Goal: Check status: Check status

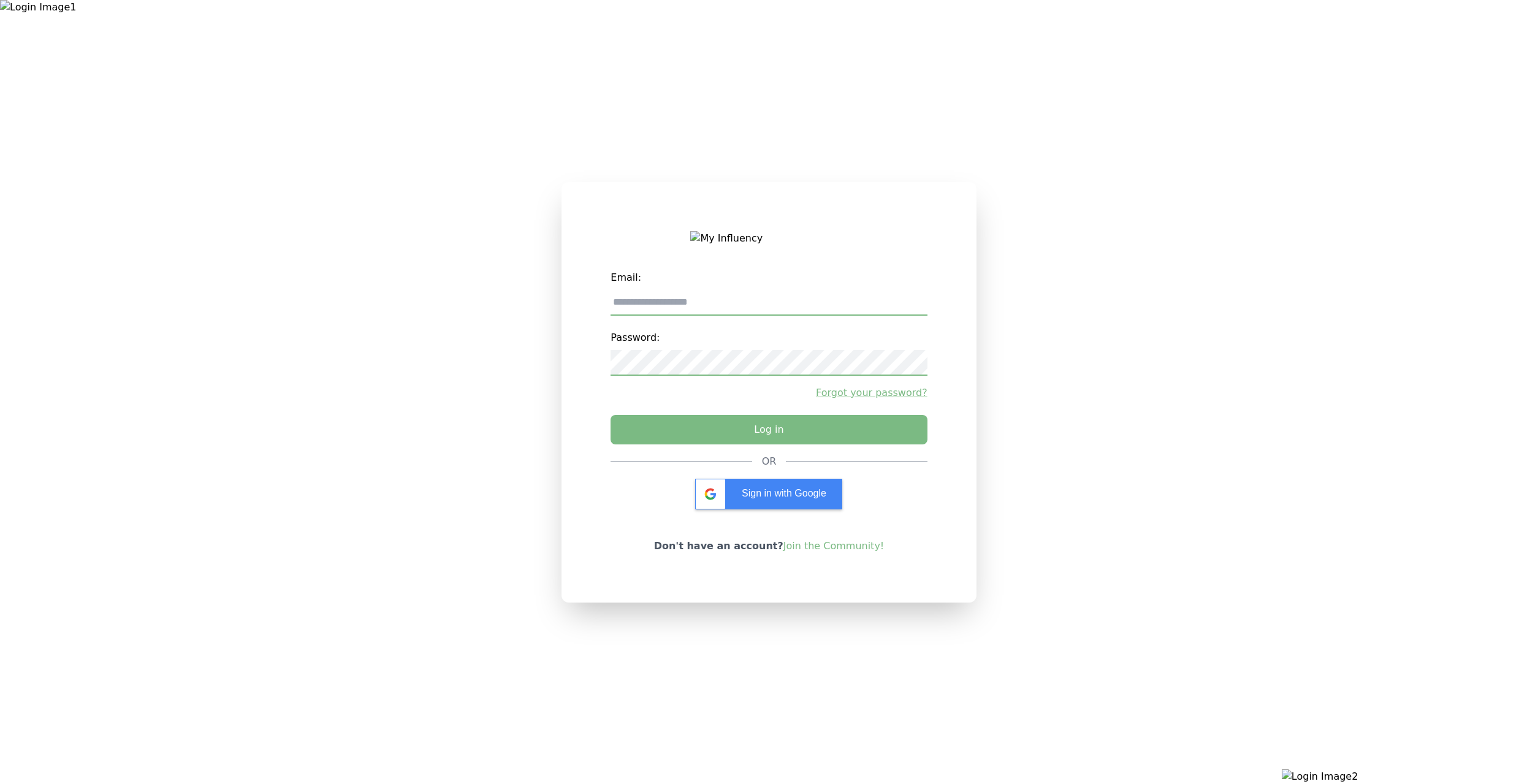
click at [751, 300] on input "email" at bounding box center [769, 302] width 316 height 26
type input "**********"
click at [758, 440] on button "Log in" at bounding box center [768, 426] width 332 height 31
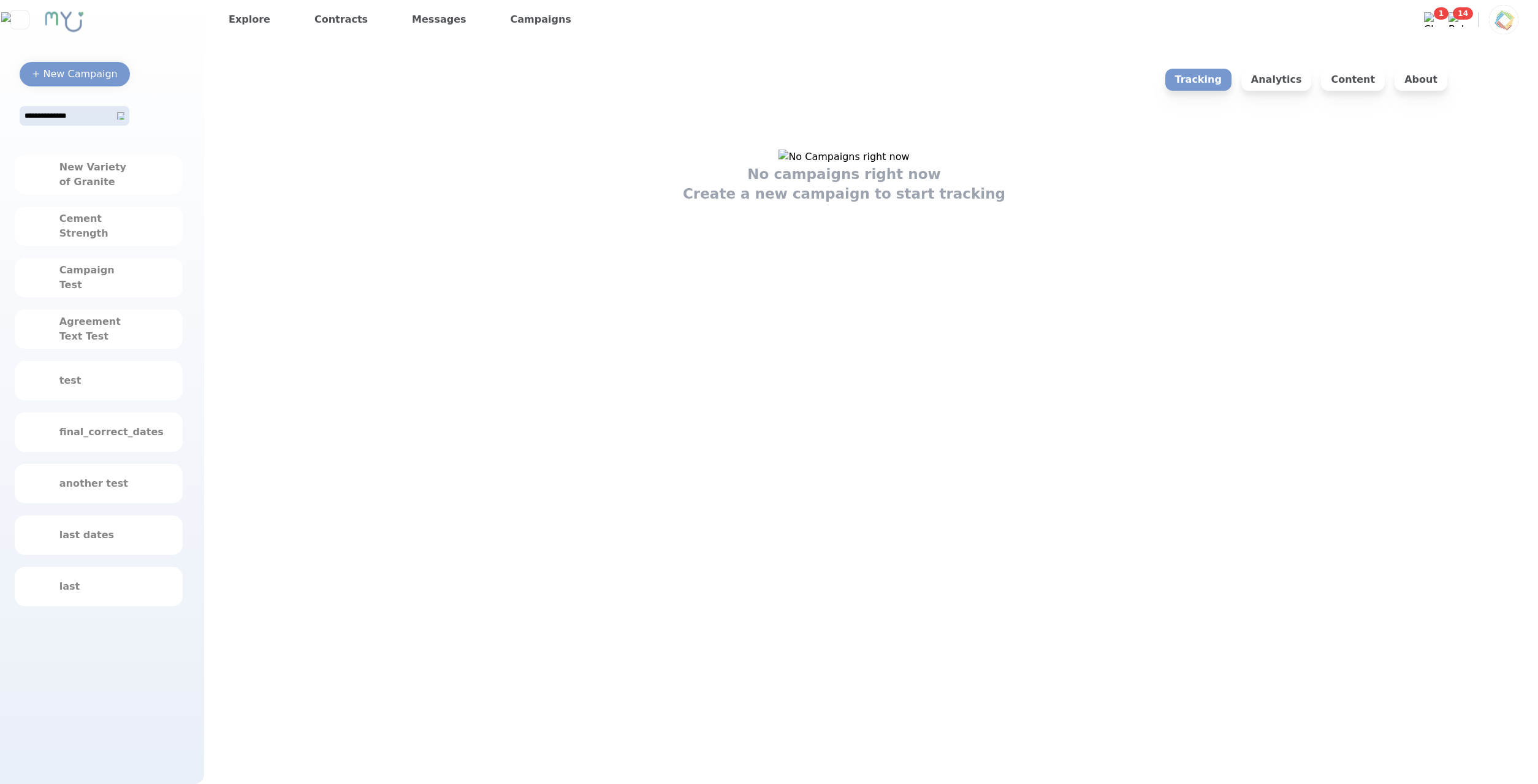
click at [492, 204] on div "No campaigns right now Create a new campaign to start tracking" at bounding box center [844, 176] width 1212 height 54
click at [1507, 26] on img at bounding box center [1503, 19] width 29 height 29
click at [1413, 65] on p "Logout" at bounding box center [1430, 77] width 176 height 25
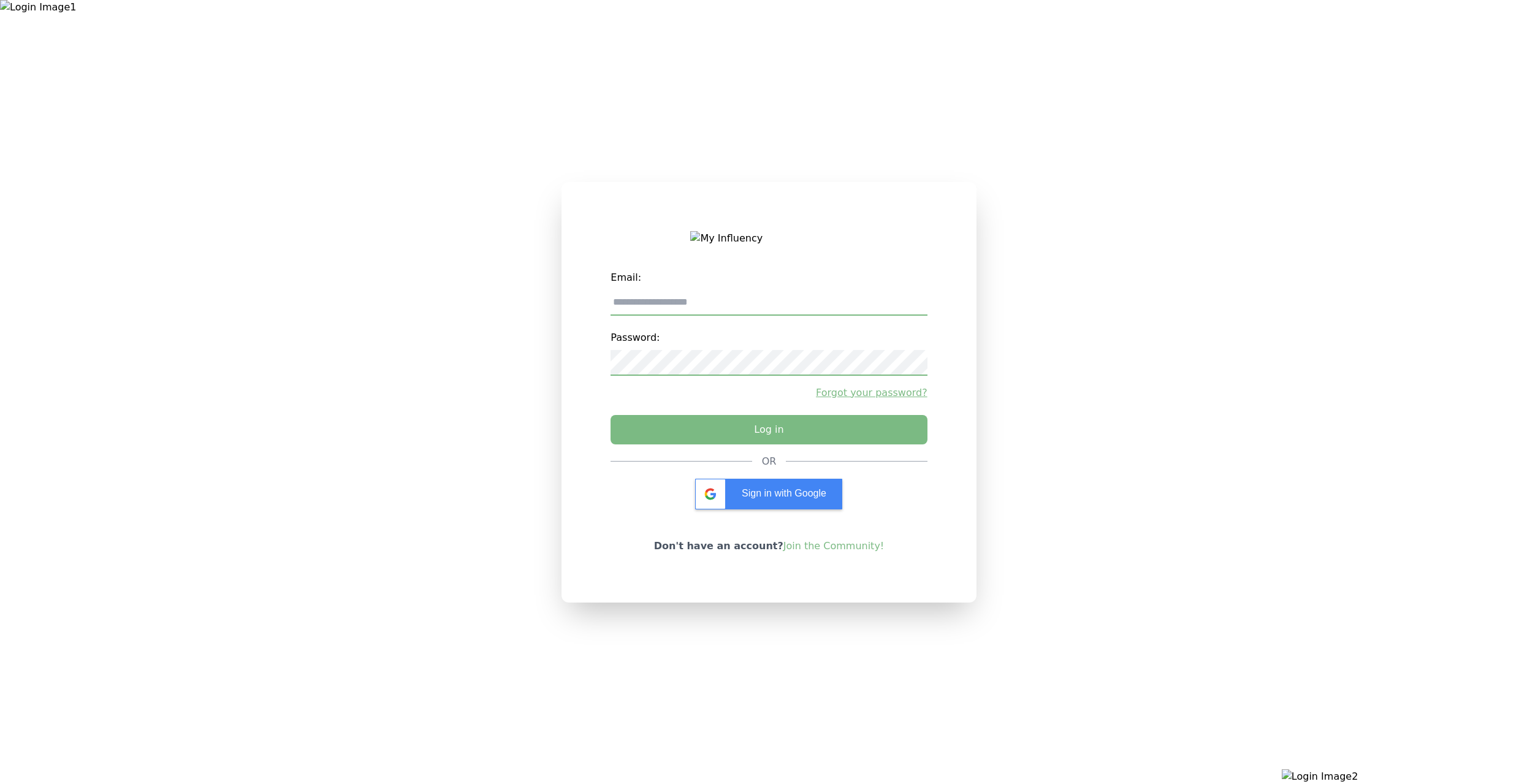
click at [668, 303] on input "email" at bounding box center [769, 302] width 316 height 26
type input "**********"
click at [671, 438] on button "Log in" at bounding box center [768, 426] width 332 height 31
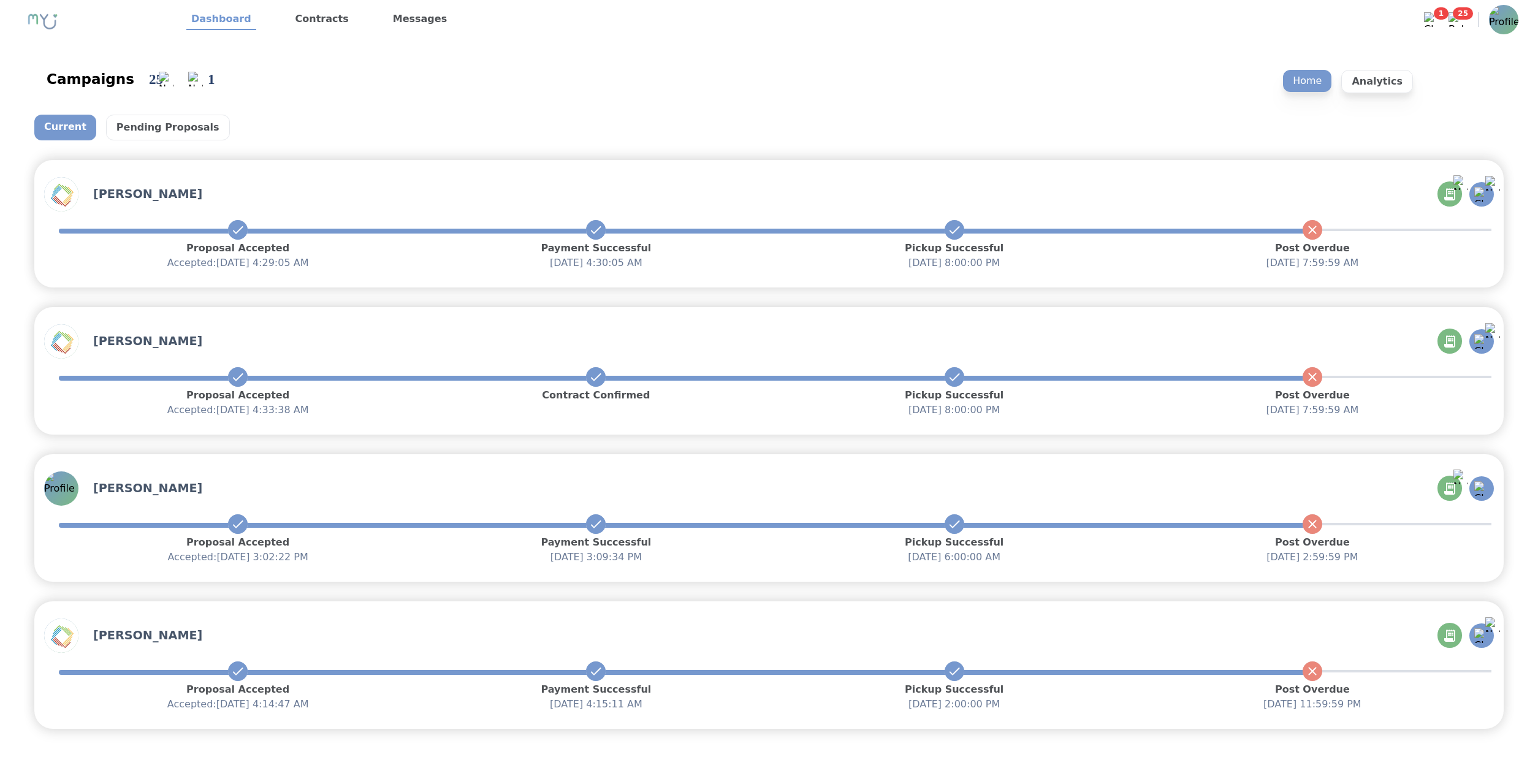
click at [17, 565] on div "Campaigns 25 1 Home Analytics Current Pending Proposals Jilly Jones Proposal Ac…" at bounding box center [769, 387] width 1538 height 697
click at [341, 19] on link "Contracts" at bounding box center [321, 19] width 63 height 21
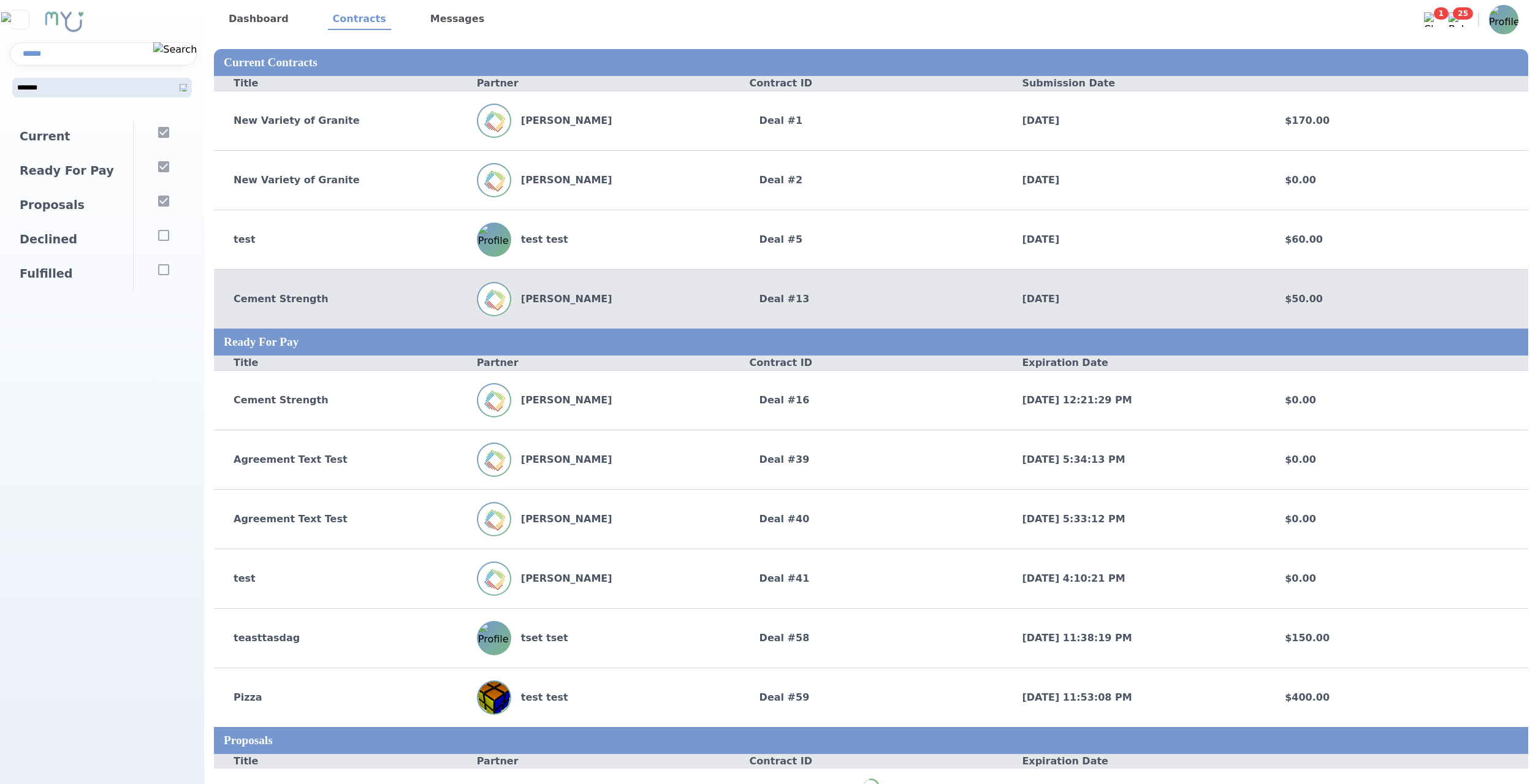
click at [627, 285] on div "John Doe" at bounding box center [609, 299] width 263 height 34
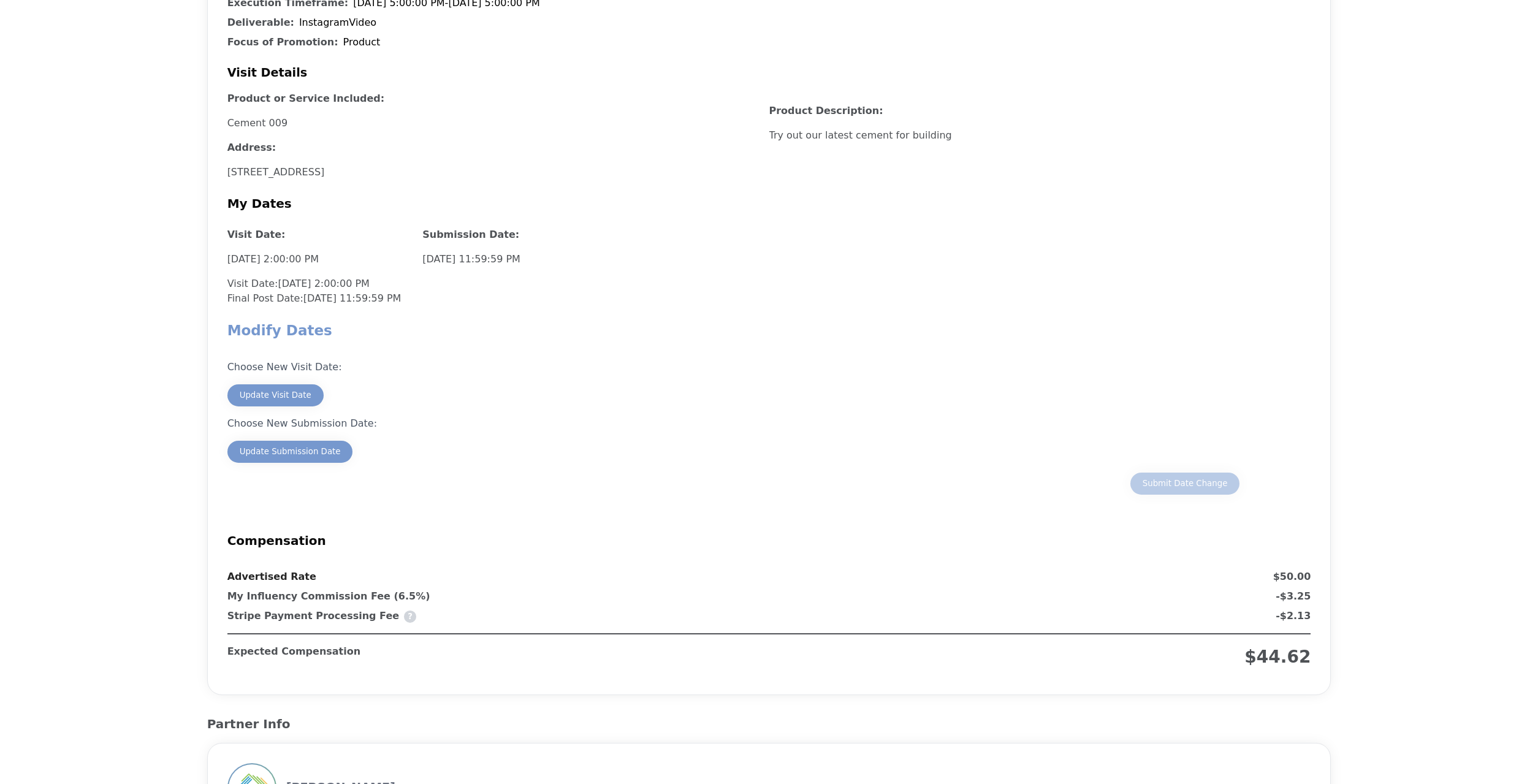
scroll to position [684, 0]
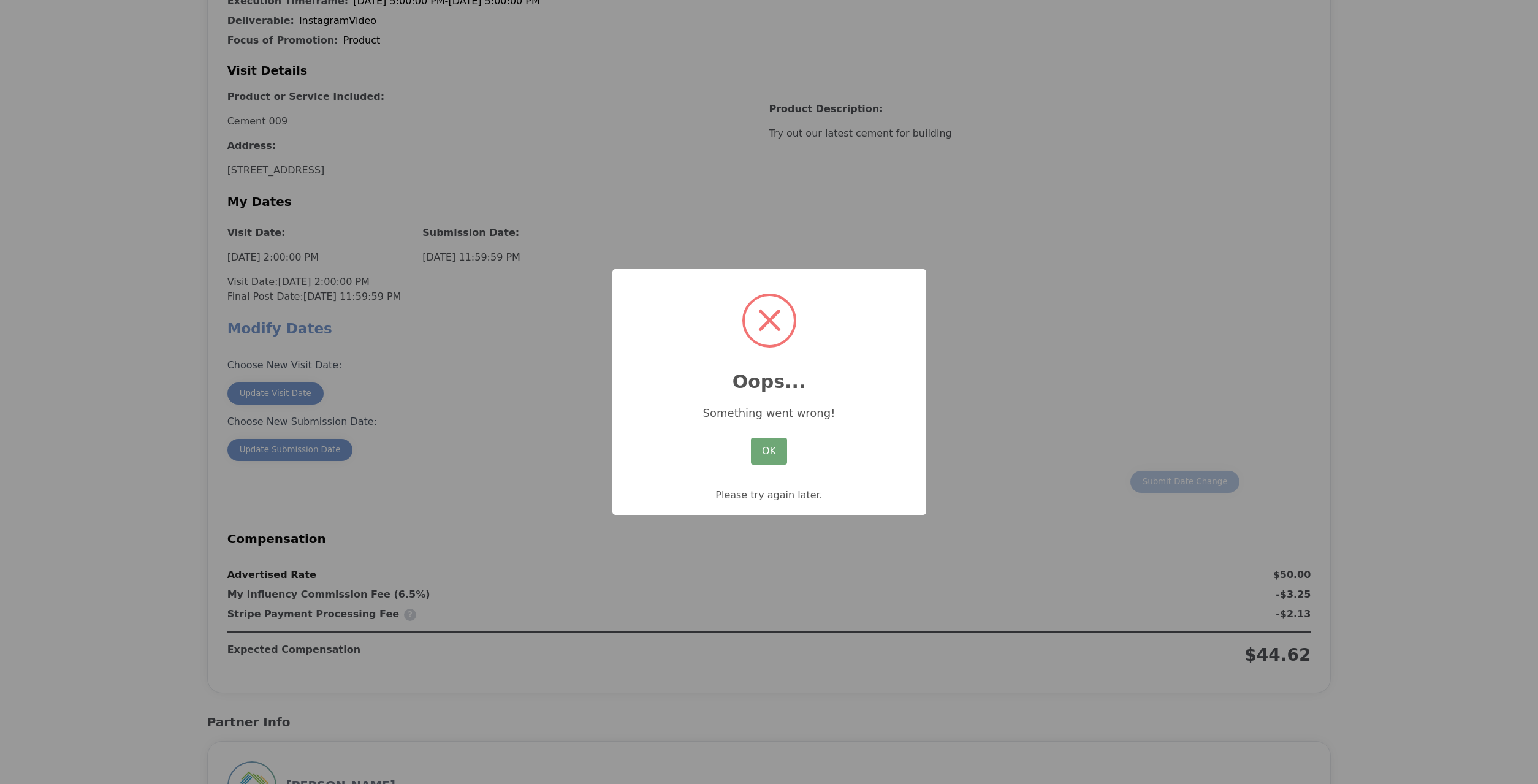
click at [776, 448] on button "OK" at bounding box center [769, 451] width 36 height 27
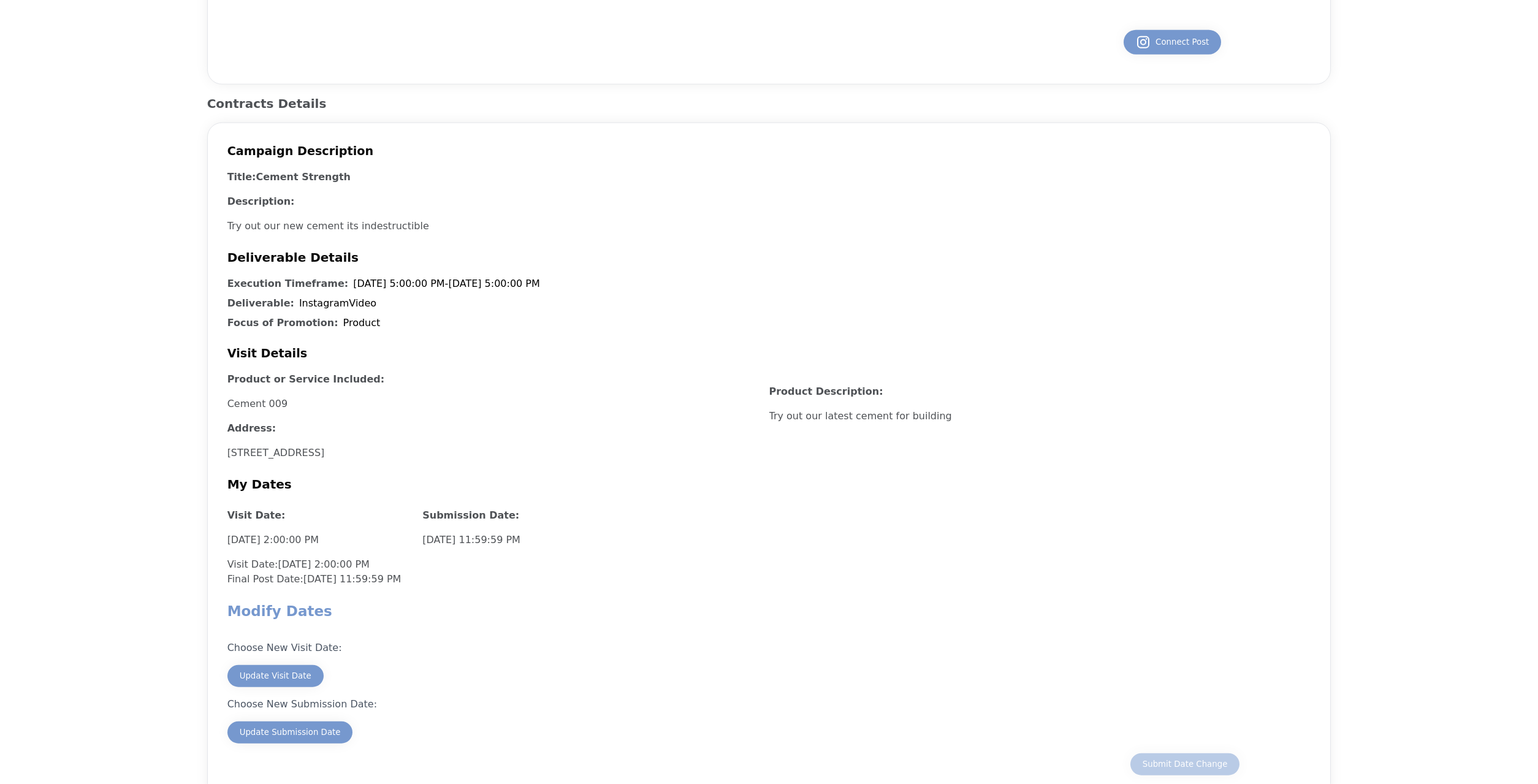
scroll to position [434, 0]
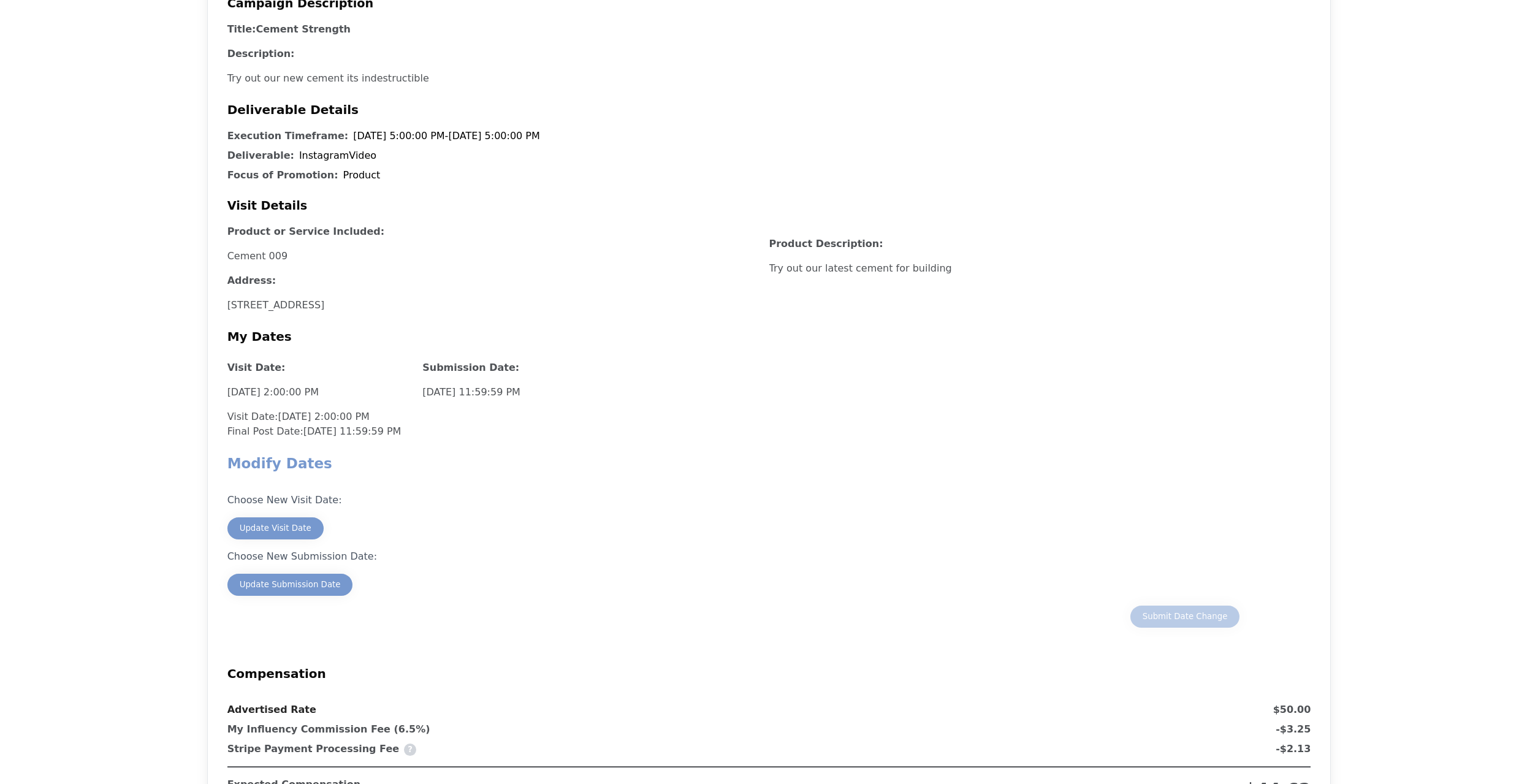
scroll to position [559, 0]
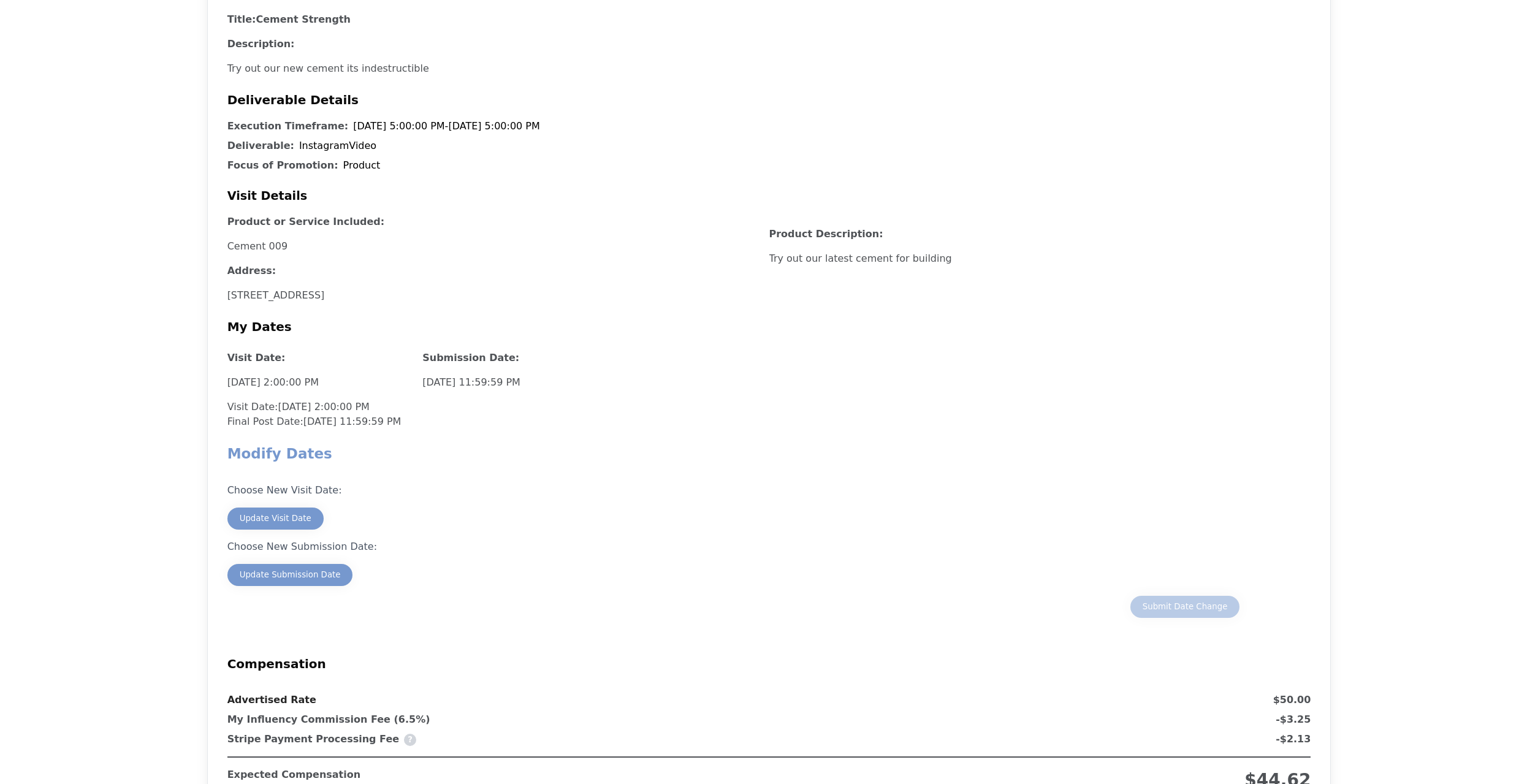
click at [503, 484] on p "Choose New Visit Date:" at bounding box center [769, 490] width 1084 height 15
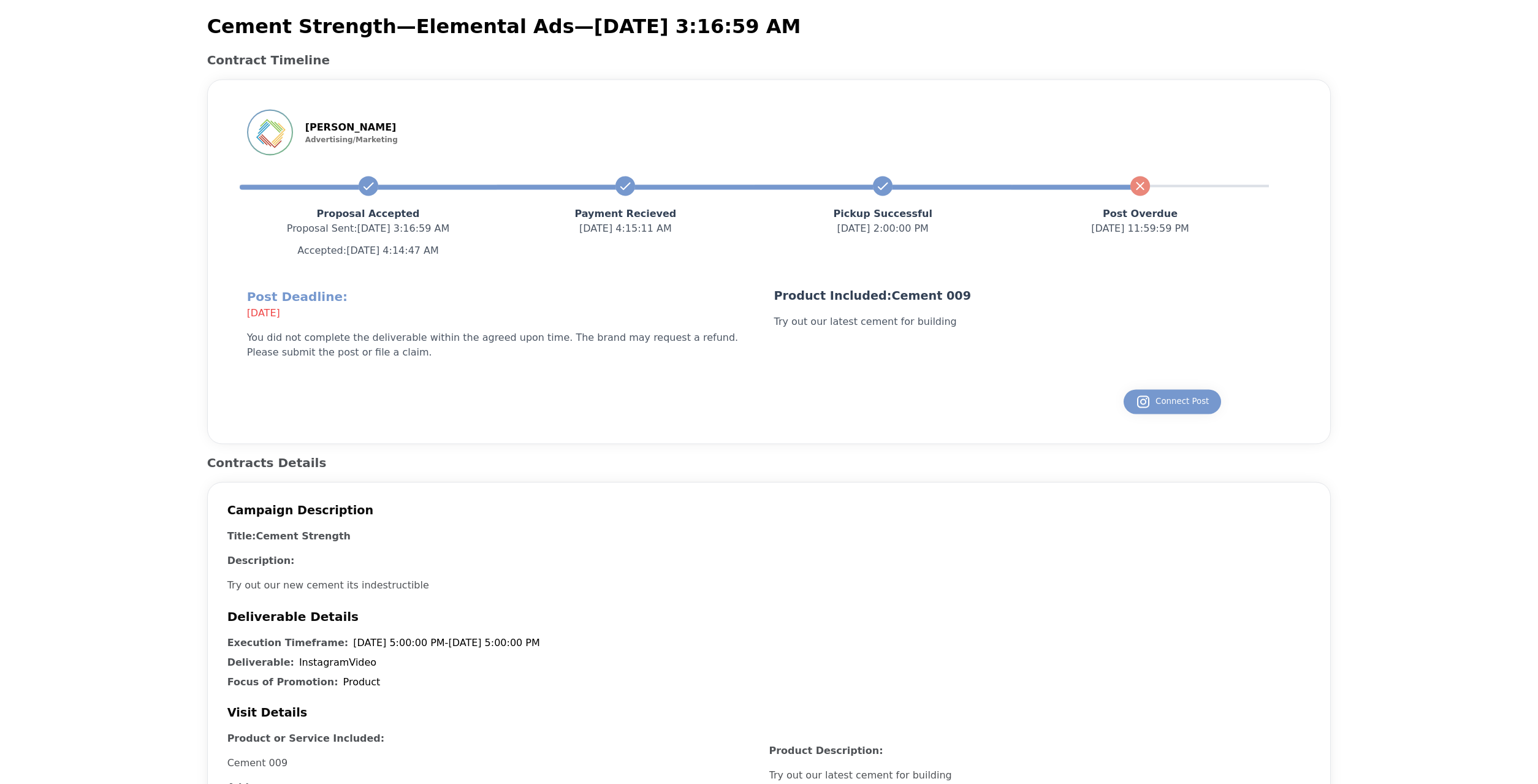
scroll to position [0, 0]
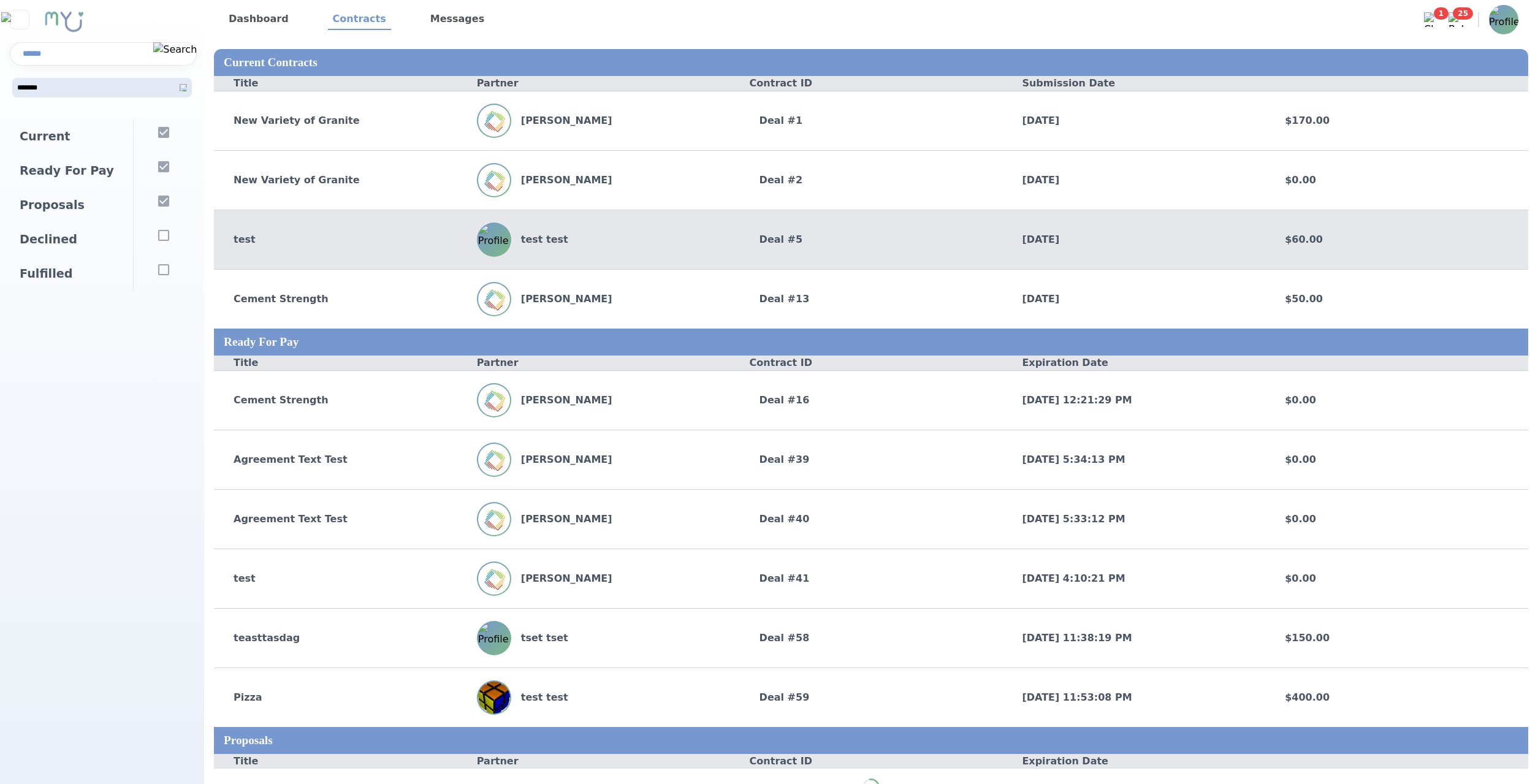
click at [676, 232] on div "test test" at bounding box center [609, 239] width 263 height 34
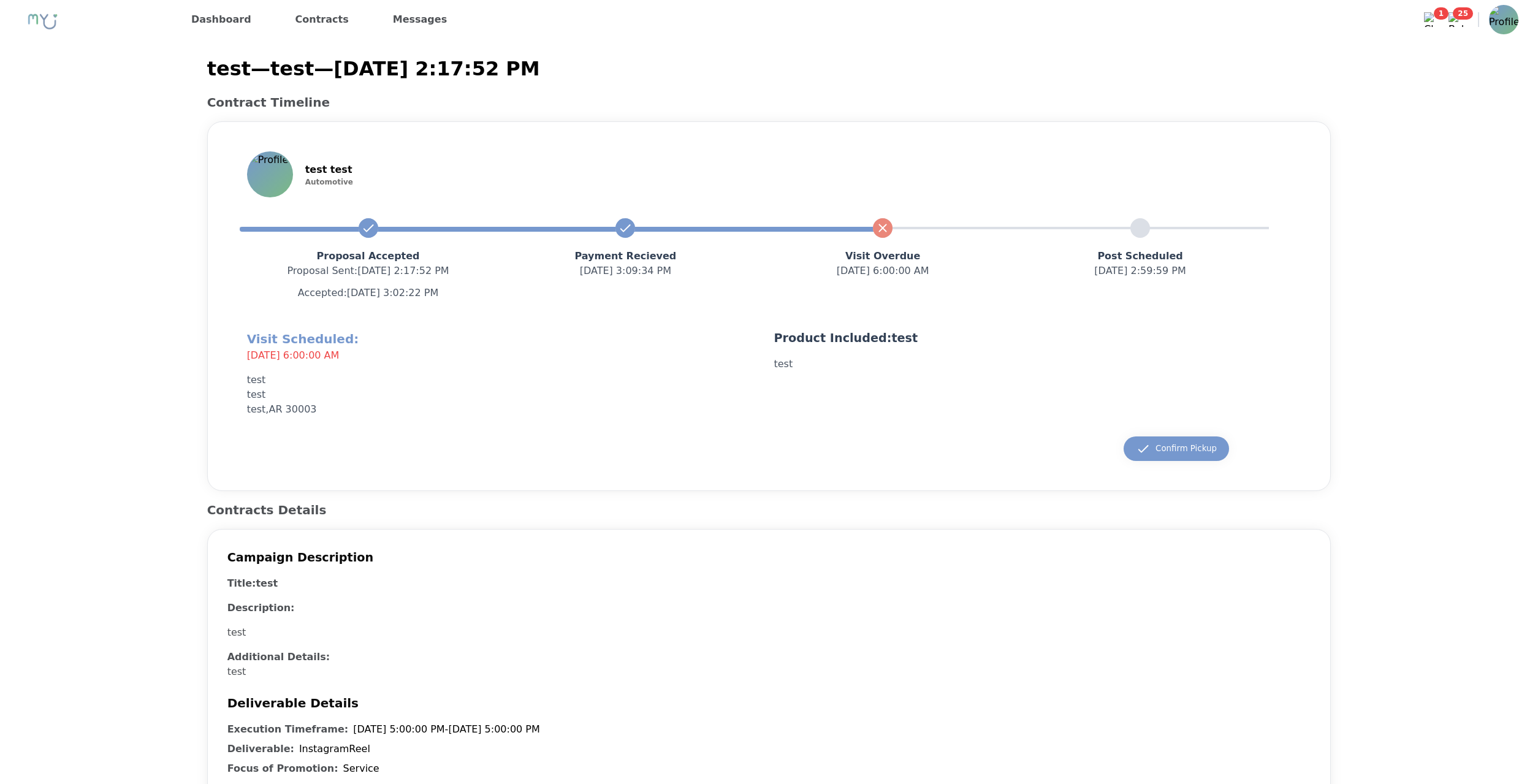
drag, startPoint x: 1337, startPoint y: 372, endPoint x: 1336, endPoint y: 365, distance: 7.1
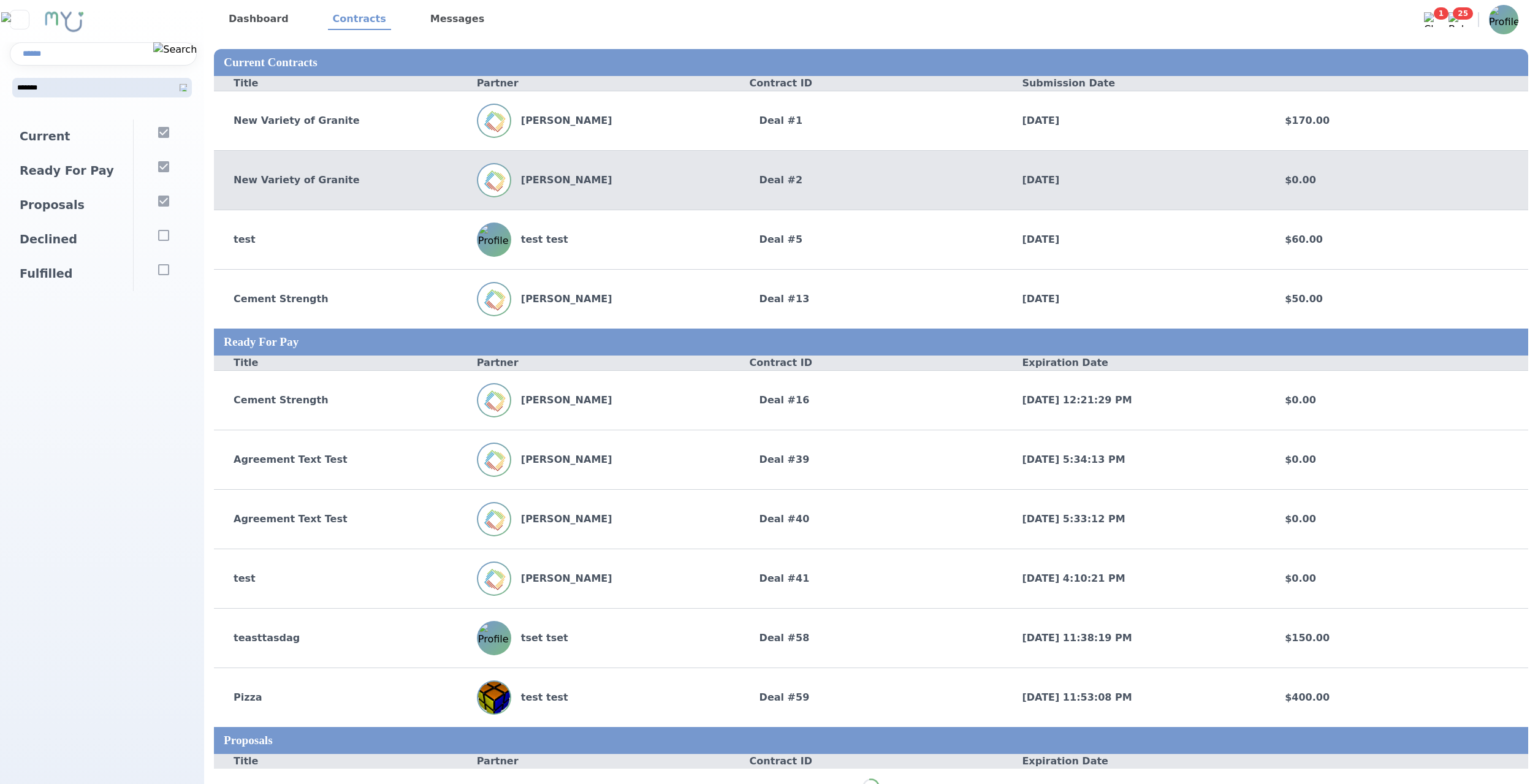
click at [1051, 182] on div "[DATE]" at bounding box center [1134, 181] width 263 height 15
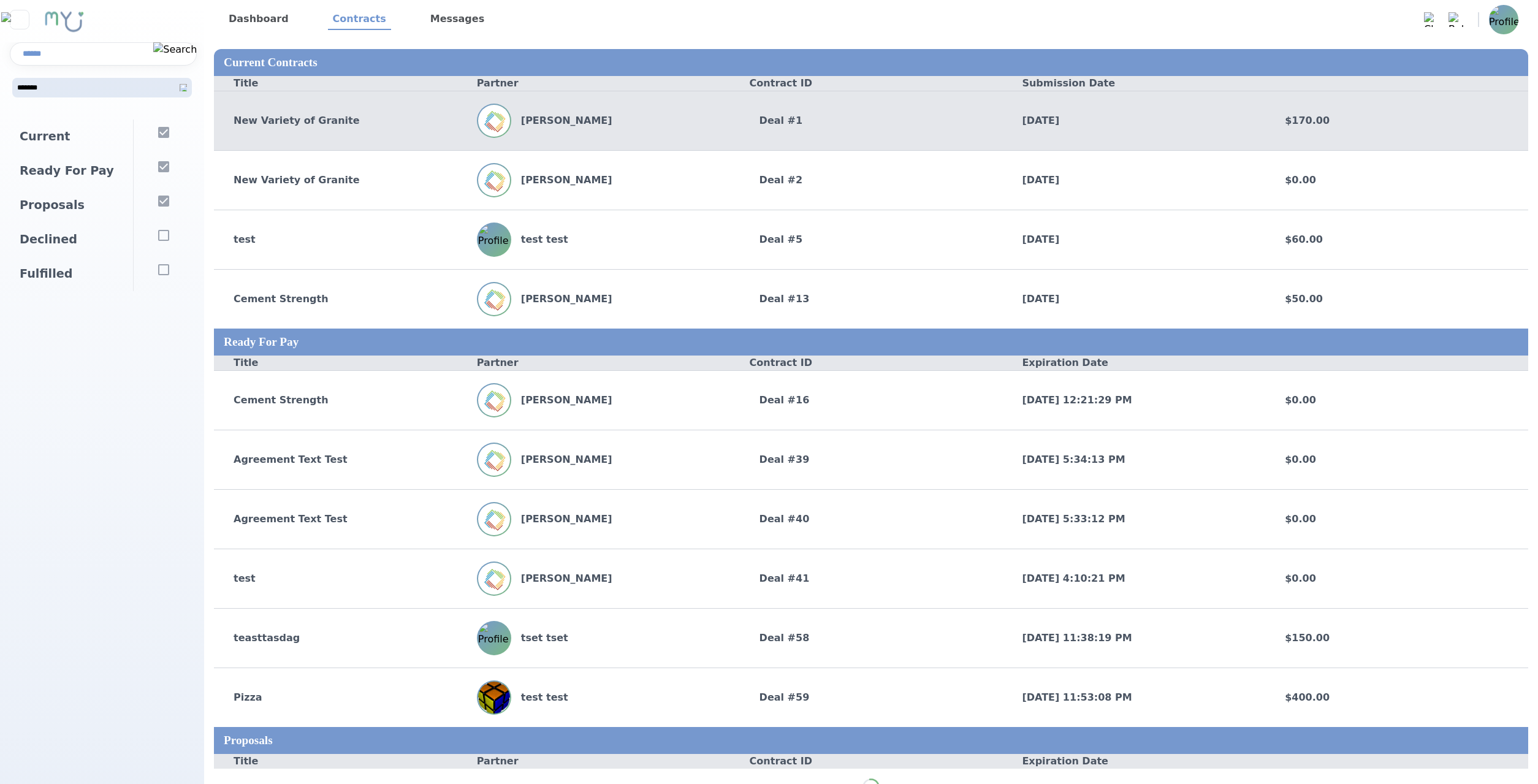
click at [994, 119] on div "Deal # 1" at bounding box center [871, 121] width 263 height 15
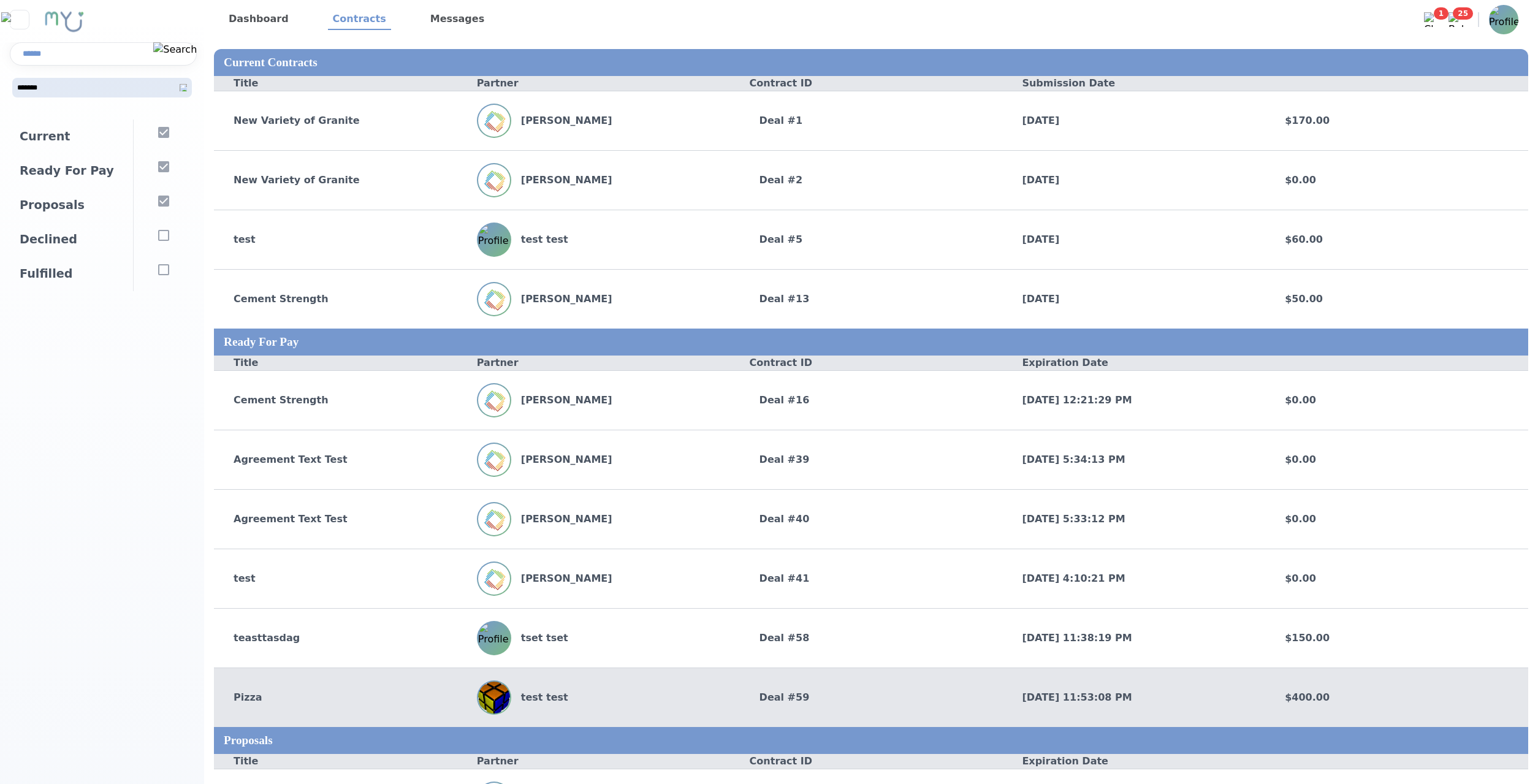
click at [940, 689] on div "Pizza test test Deal # 59 8/13/2025, 11:53:08 PM $400.00" at bounding box center [871, 697] width 1314 height 59
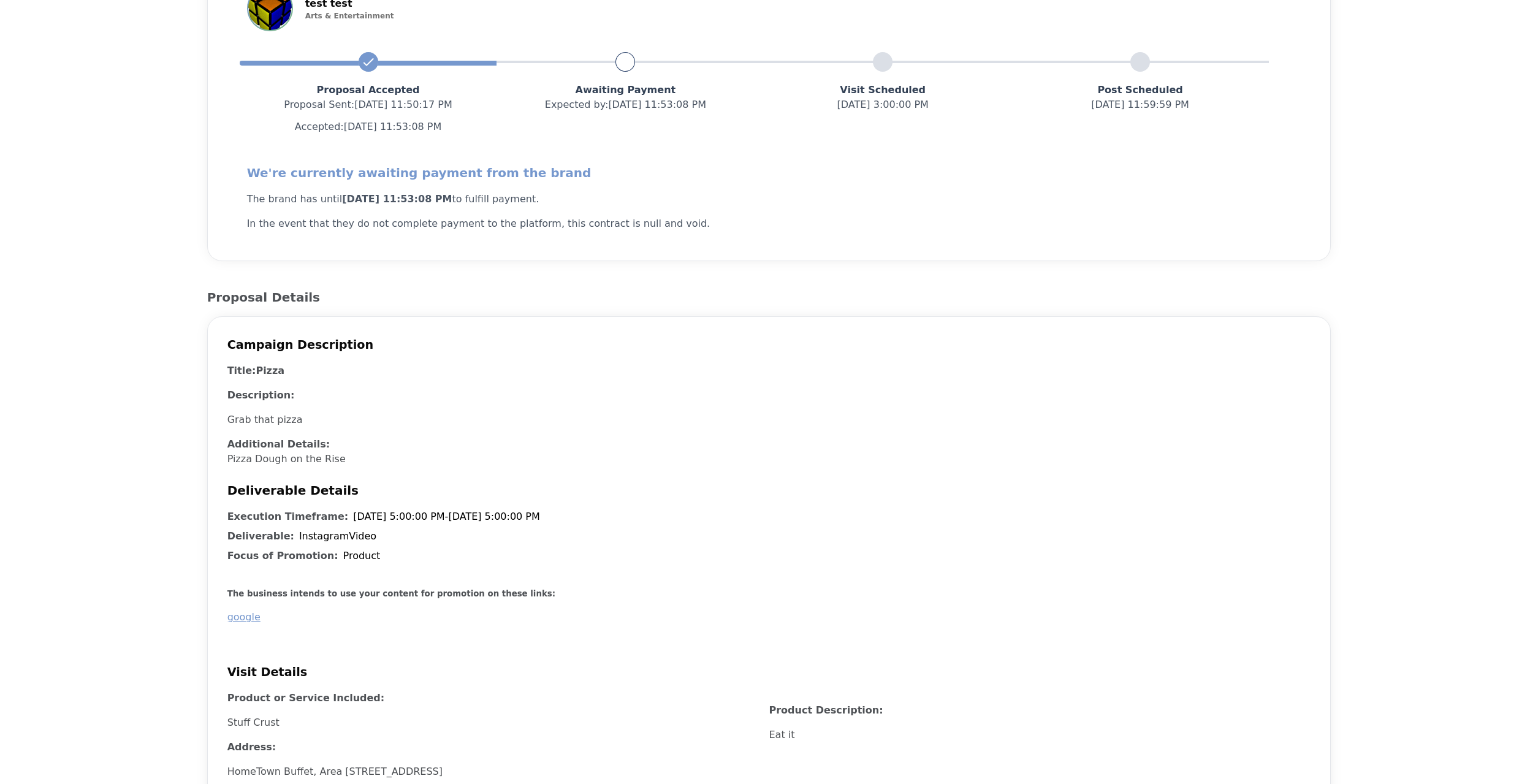
scroll to position [125, 0]
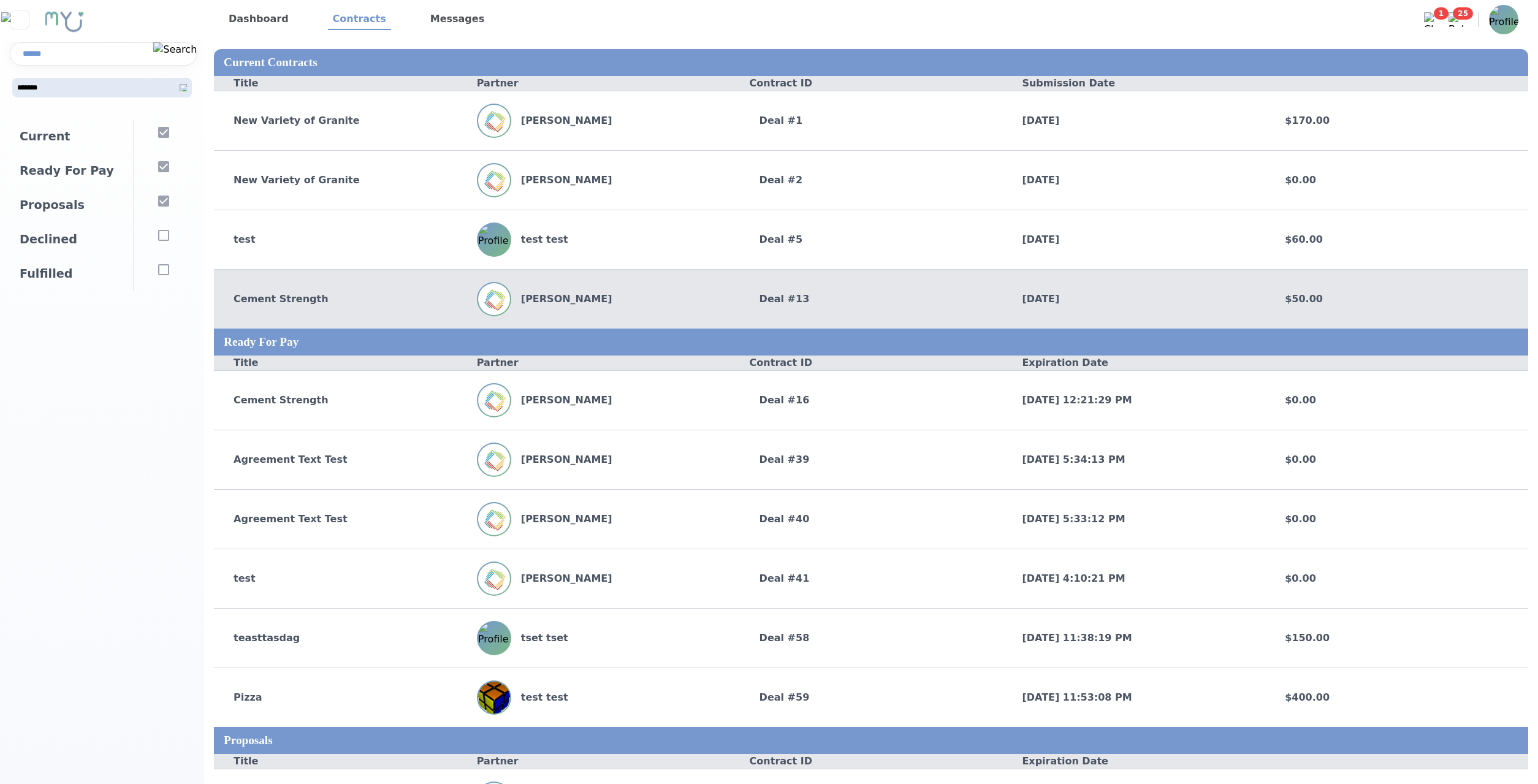
click at [359, 308] on div "Cement Strength [PERSON_NAME] Deal # 13 [DATE] $50.00" at bounding box center [871, 298] width 1314 height 59
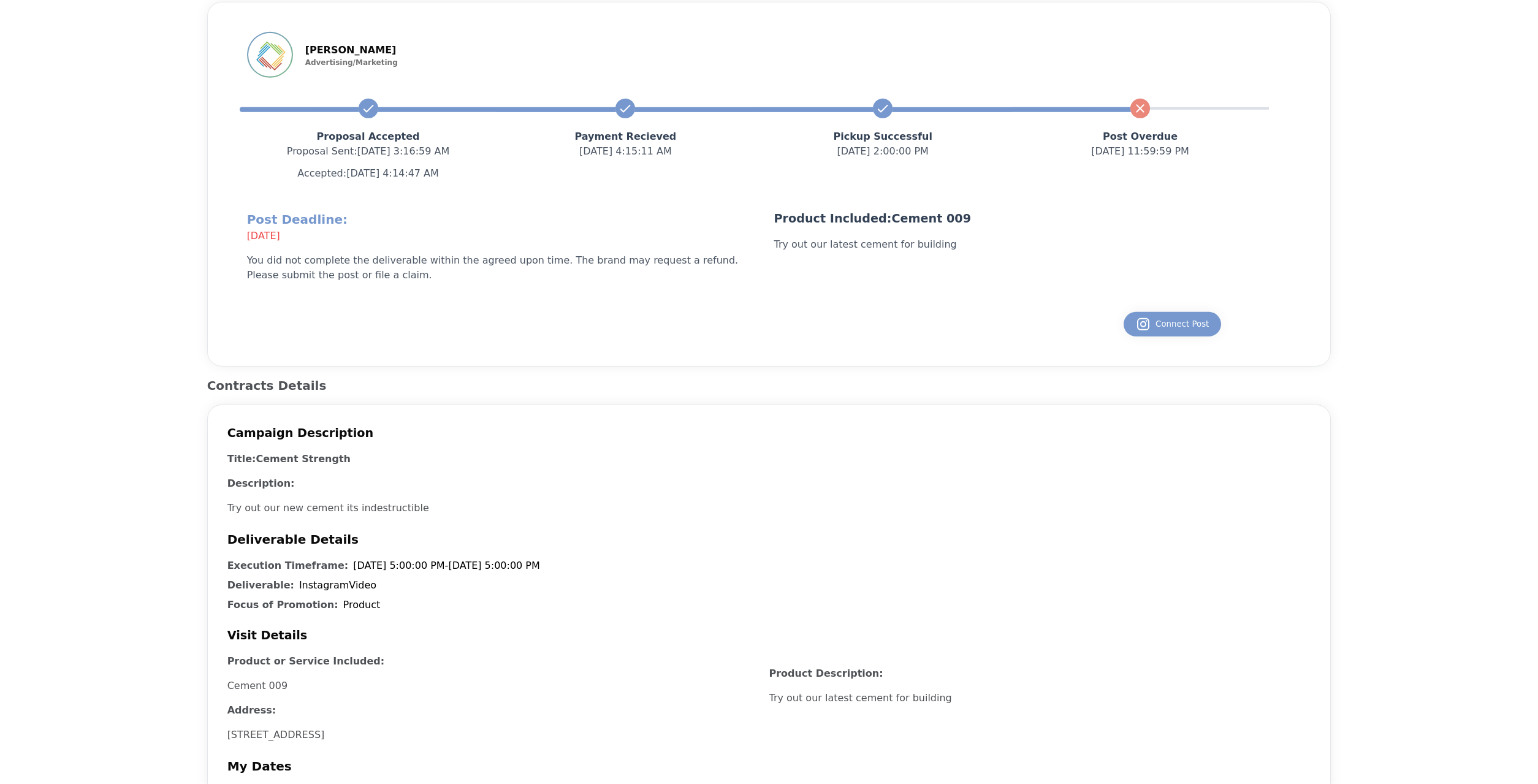
scroll to position [114, 0]
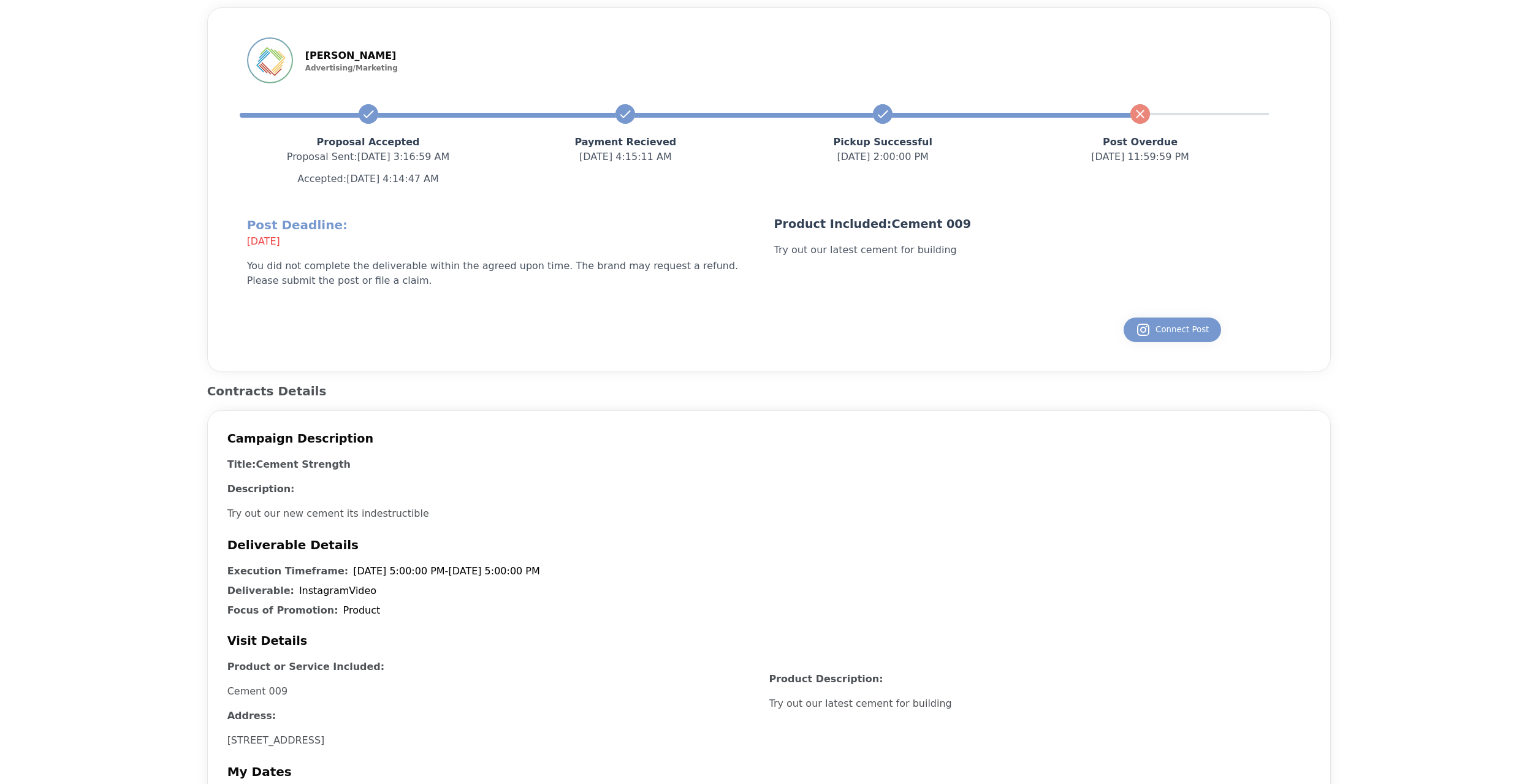
click at [1407, 616] on div "Cement Strength — Elemental Ads — 6/19/2025, 3:16:59 AM Contract Timeline John …" at bounding box center [769, 730] width 1499 height 1599
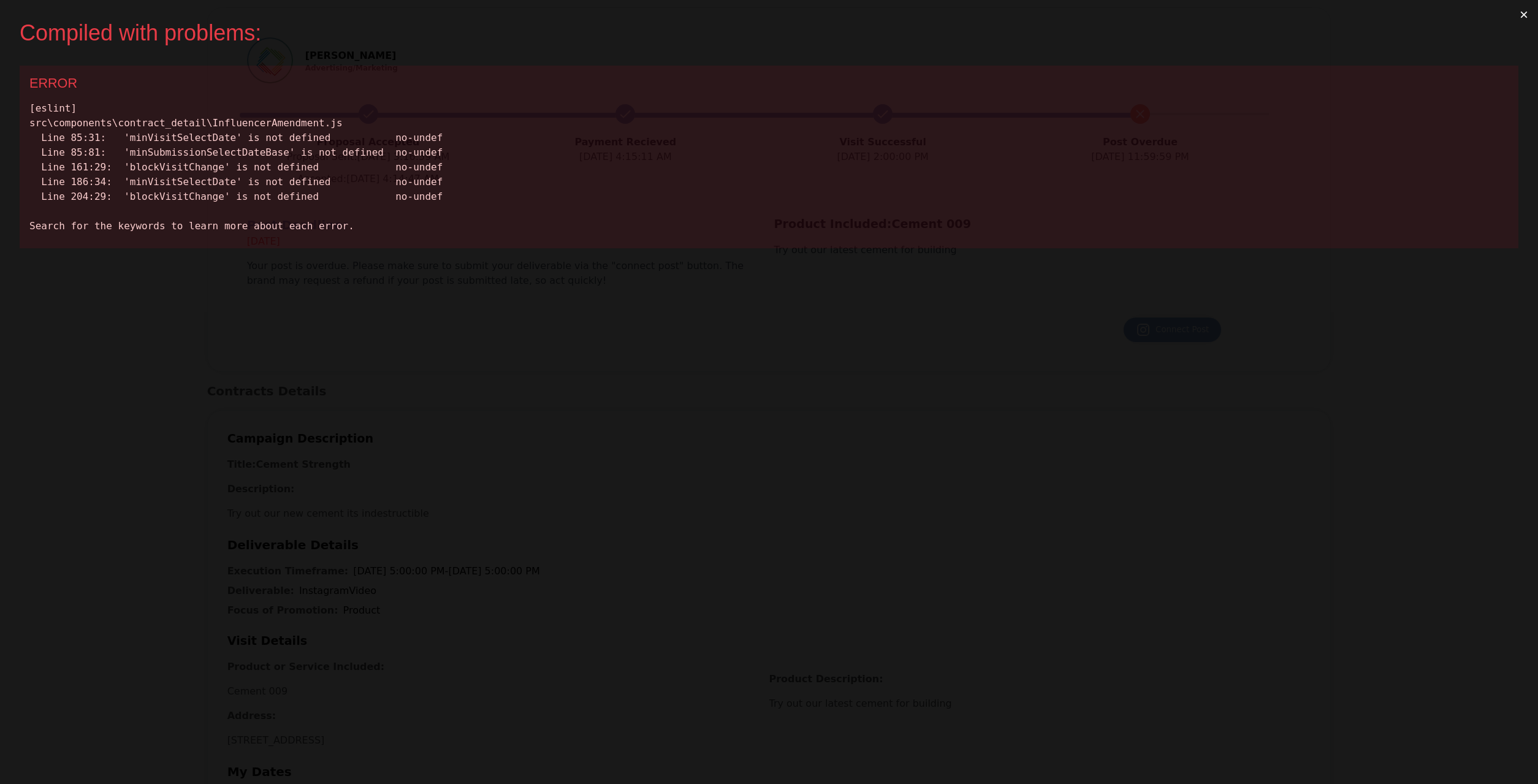
scroll to position [0, 0]
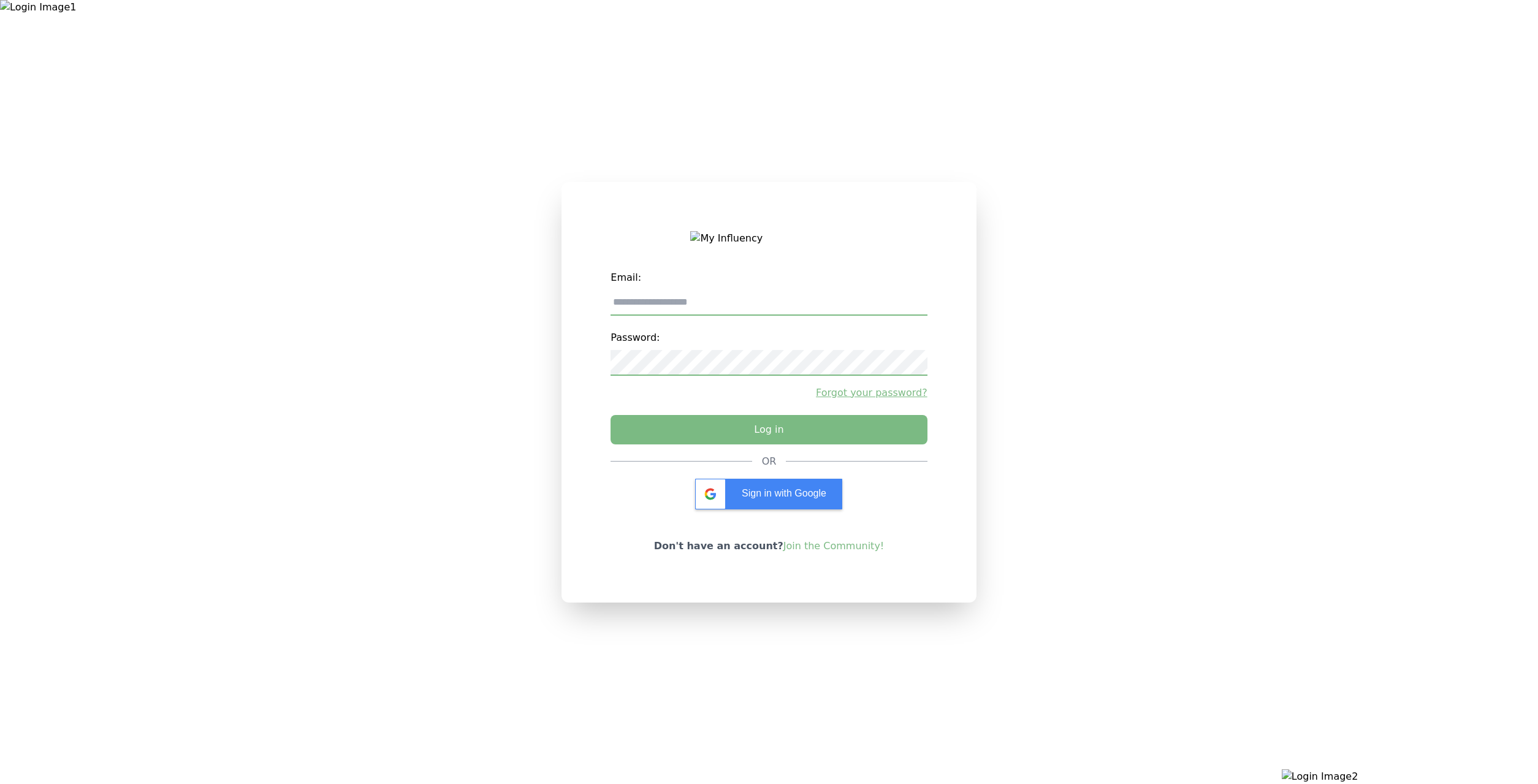
click at [710, 304] on input "email" at bounding box center [769, 302] width 316 height 26
type input "**********"
click at [696, 413] on div "**********" at bounding box center [769, 359] width 316 height 189
click at [701, 425] on button "Log in" at bounding box center [768, 426] width 332 height 31
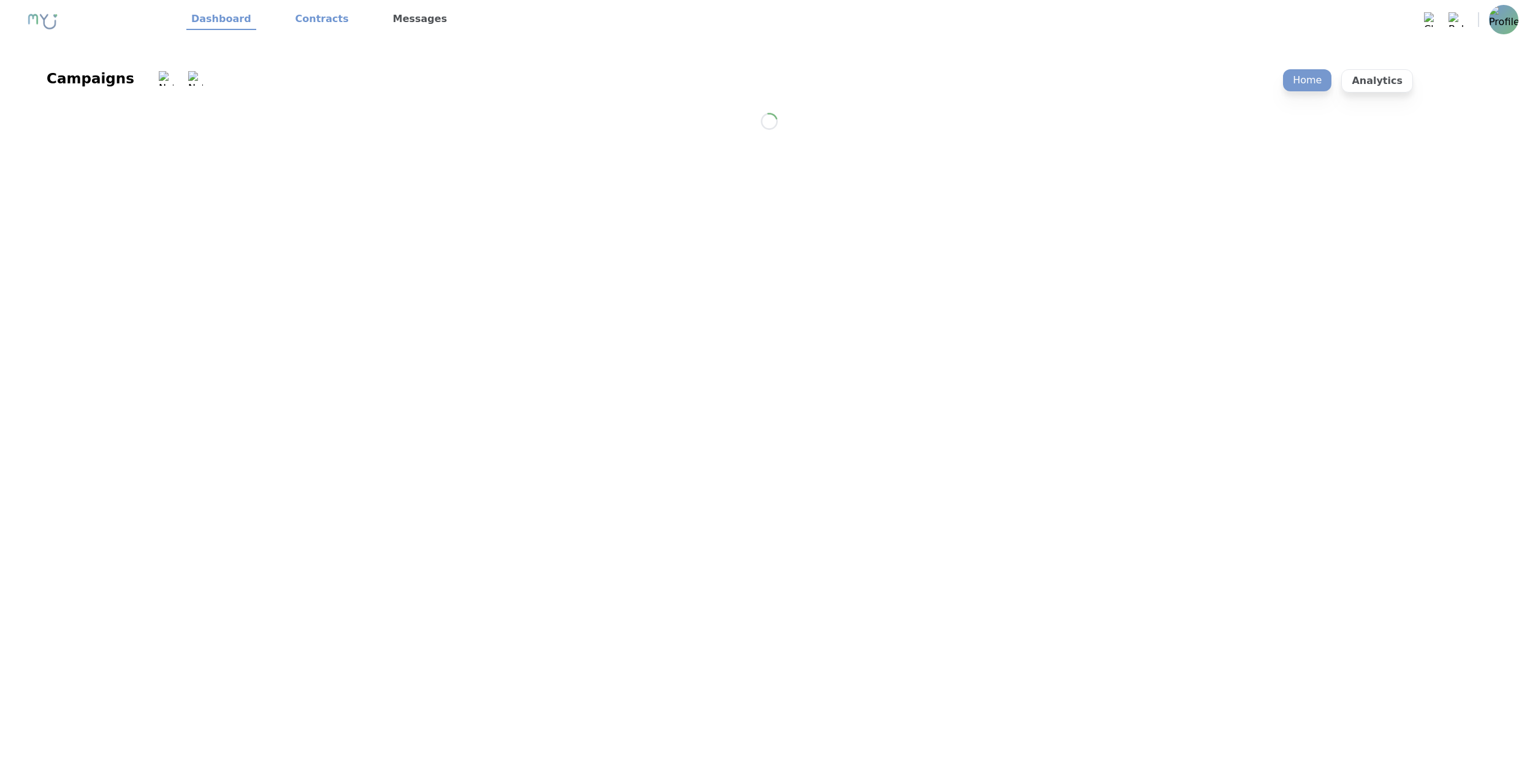
click at [330, 19] on link "Contracts" at bounding box center [321, 19] width 63 height 21
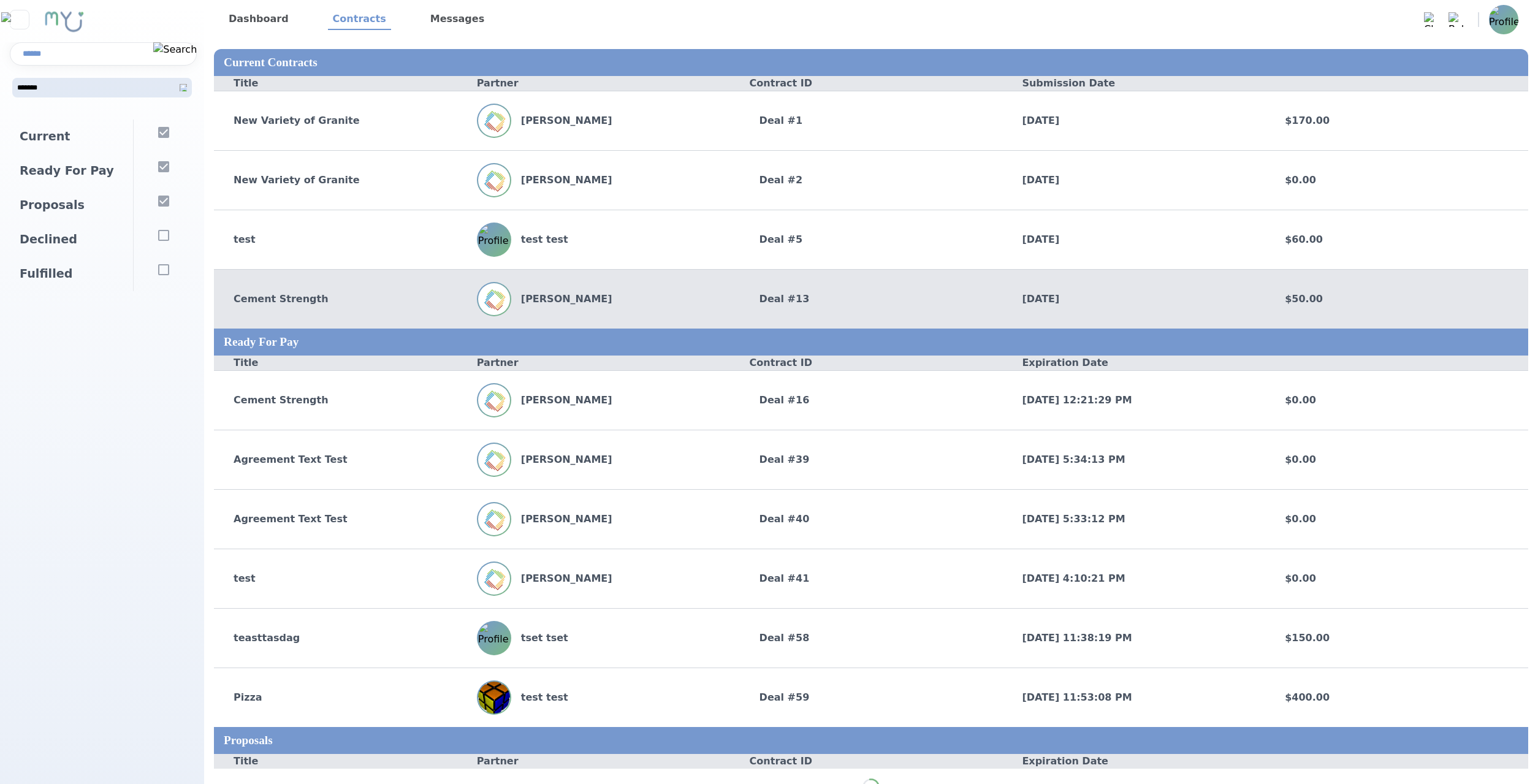
click at [652, 300] on div "[PERSON_NAME]" at bounding box center [609, 299] width 263 height 34
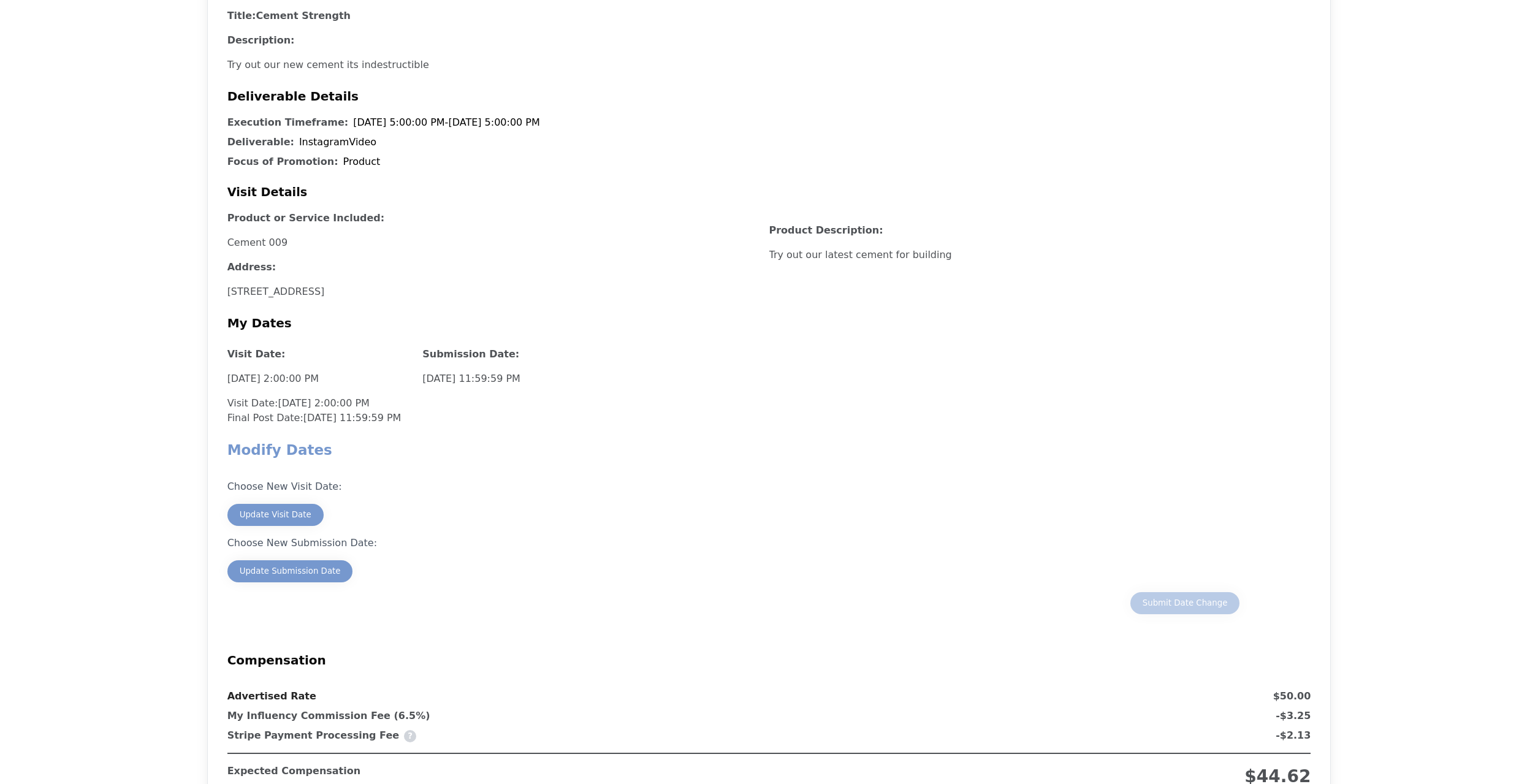
scroll to position [750, 0]
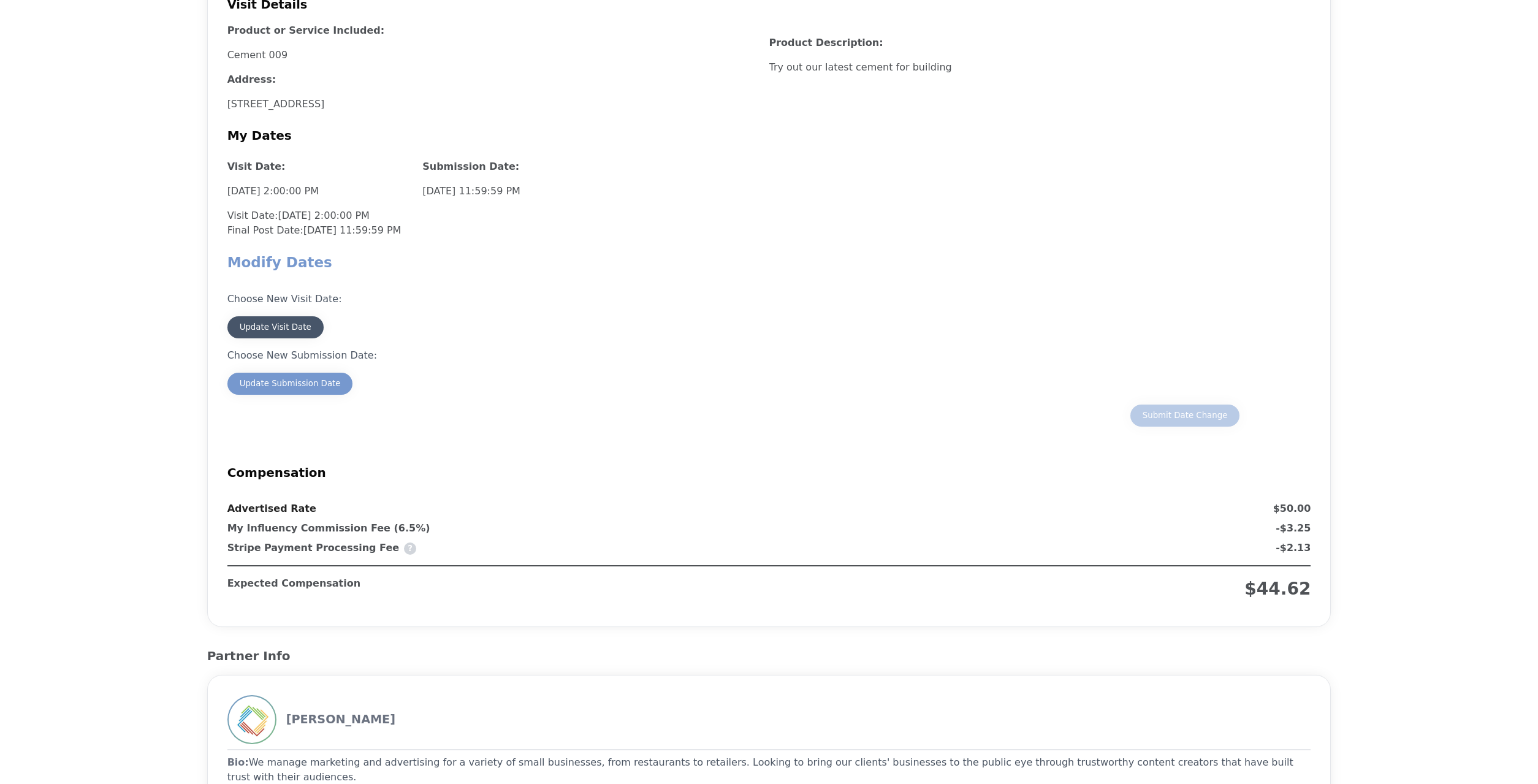
click at [287, 322] on div "Update Visit Date" at bounding box center [275, 328] width 72 height 12
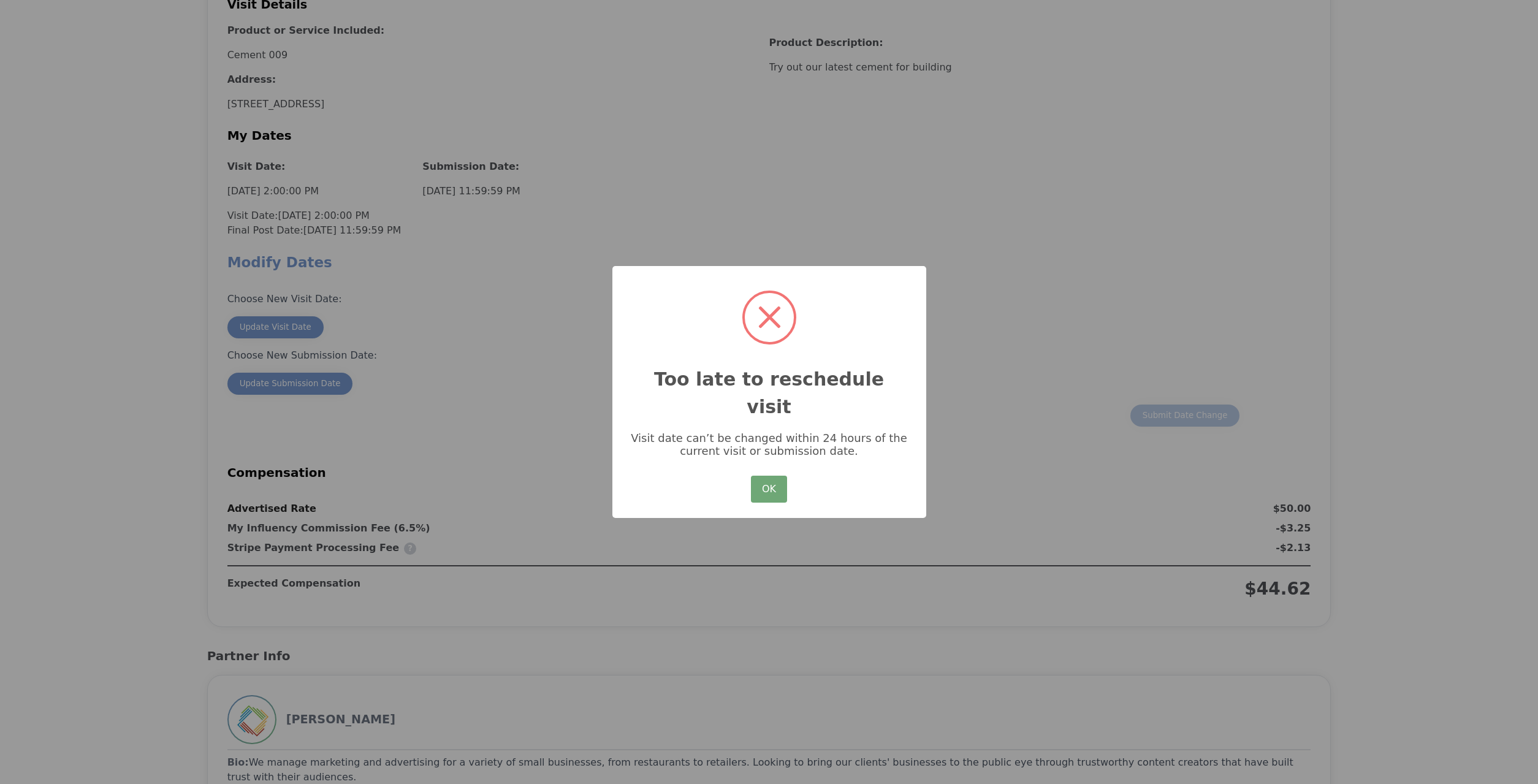
click at [759, 486] on button "OK" at bounding box center [769, 489] width 36 height 27
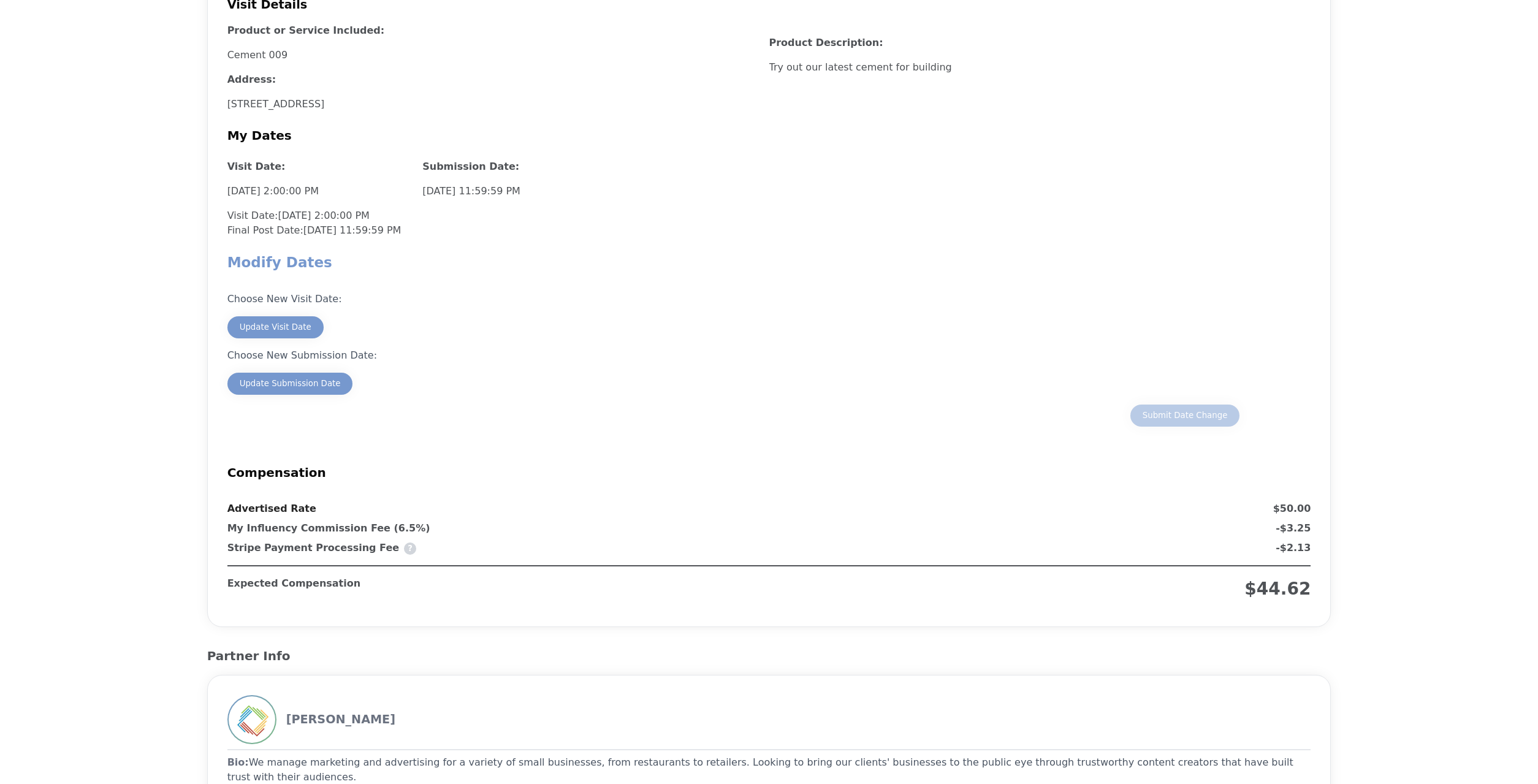
click at [343, 395] on div "Choose New Visit Date: Update Visit Date Choose New Submission Date: Update Sub…" at bounding box center [769, 357] width 1084 height 159
click at [341, 390] on button "Update Submission Date" at bounding box center [290, 383] width 126 height 22
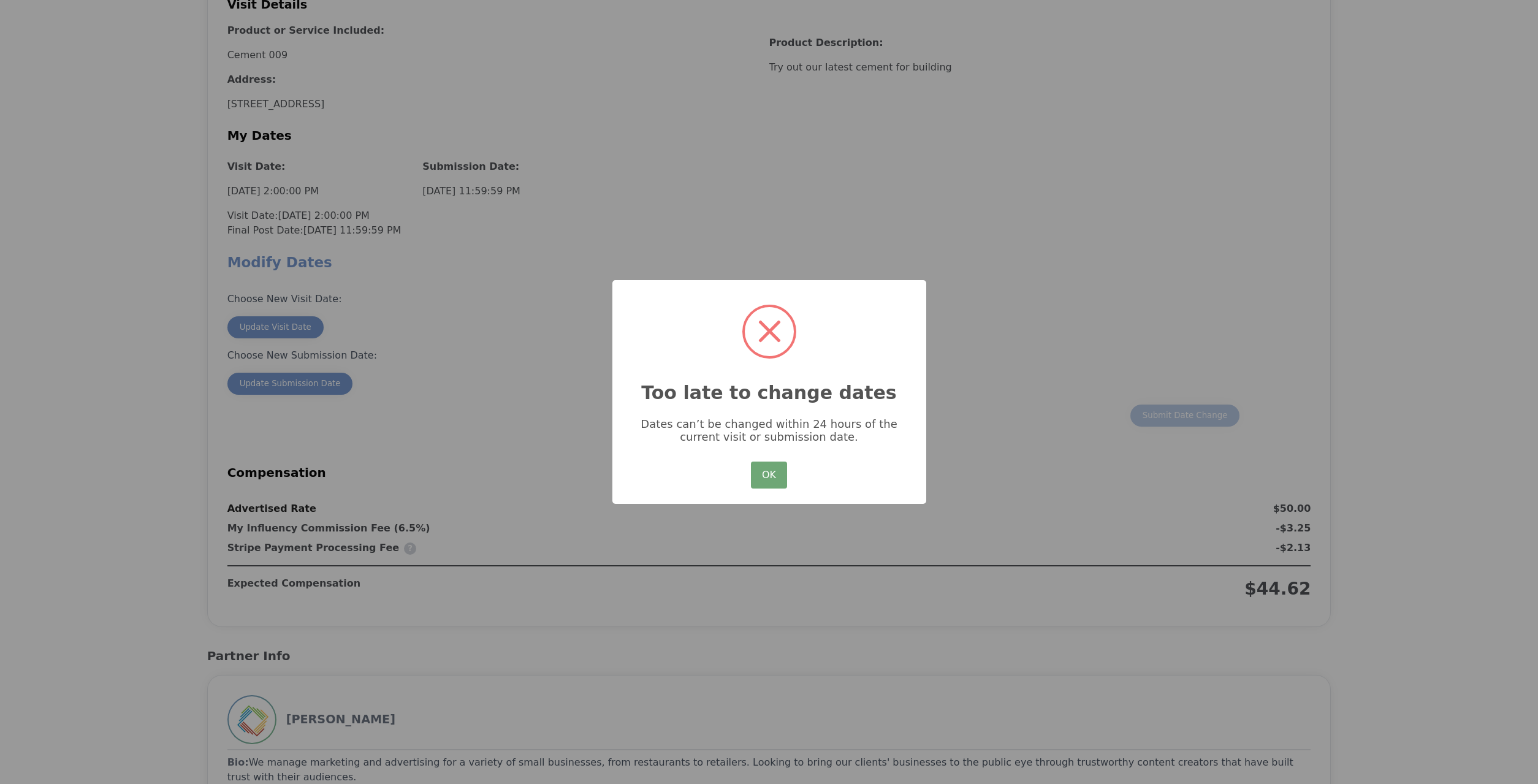
click at [761, 480] on button "OK" at bounding box center [769, 475] width 36 height 27
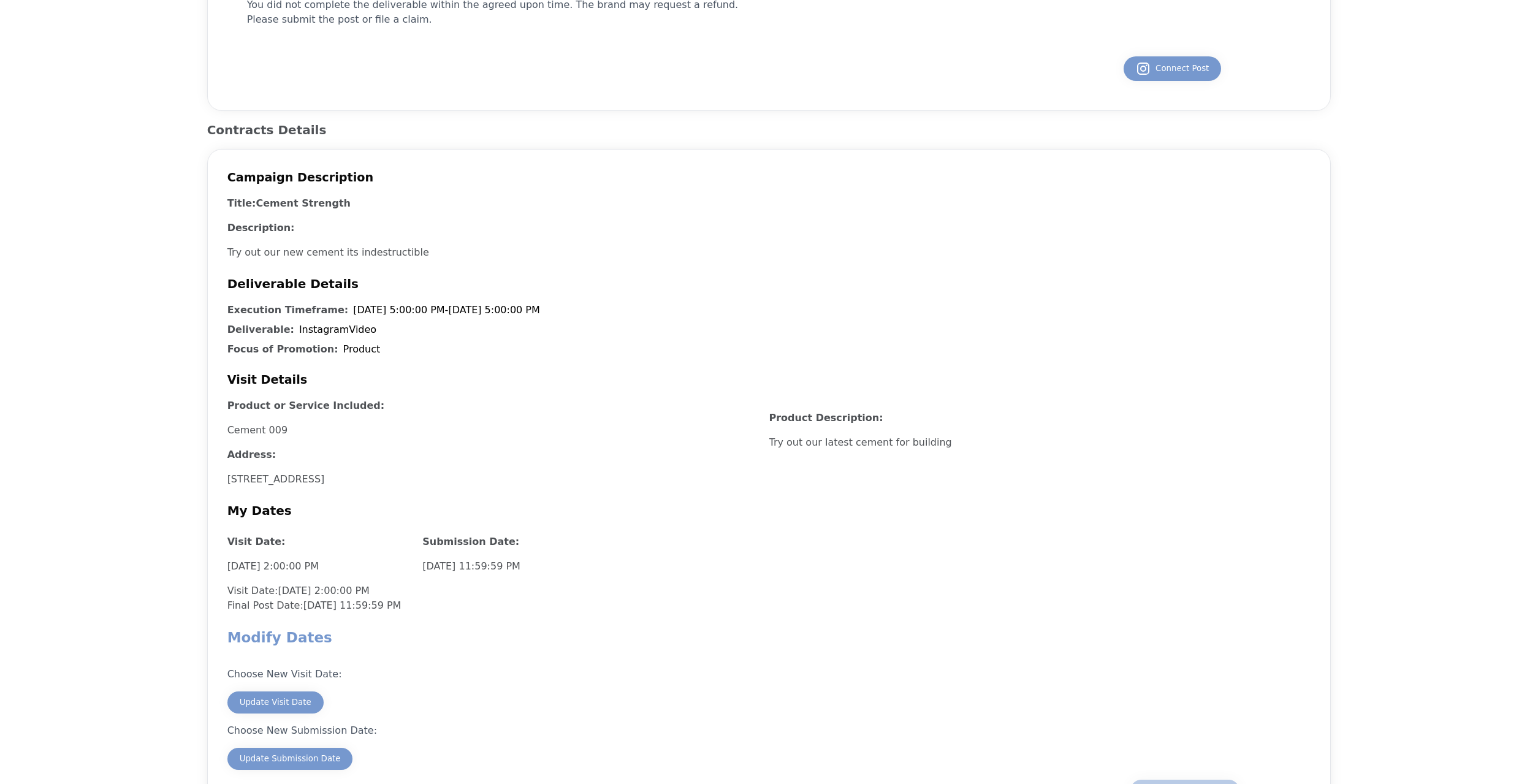
scroll to position [0, 0]
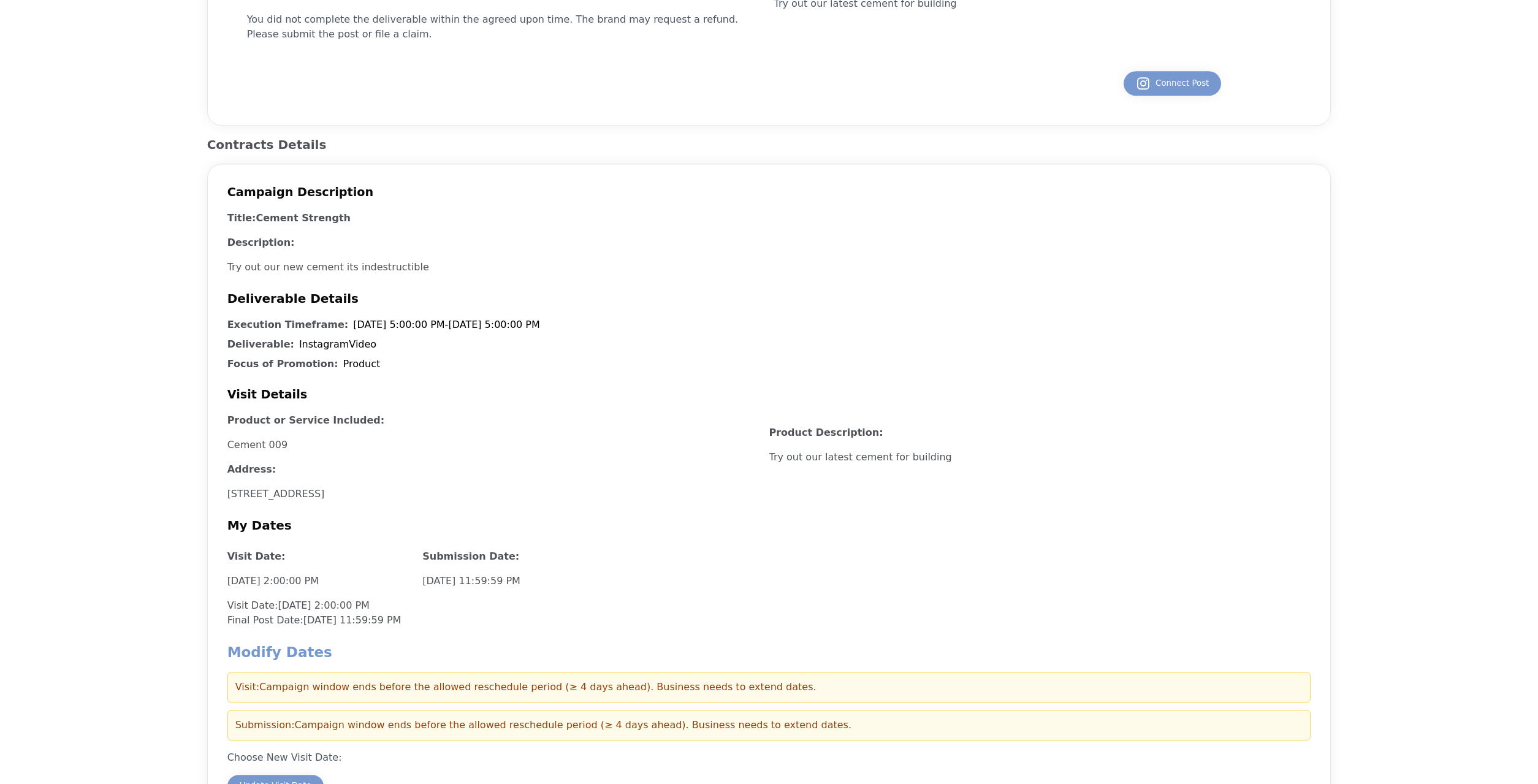
scroll to position [562, 0]
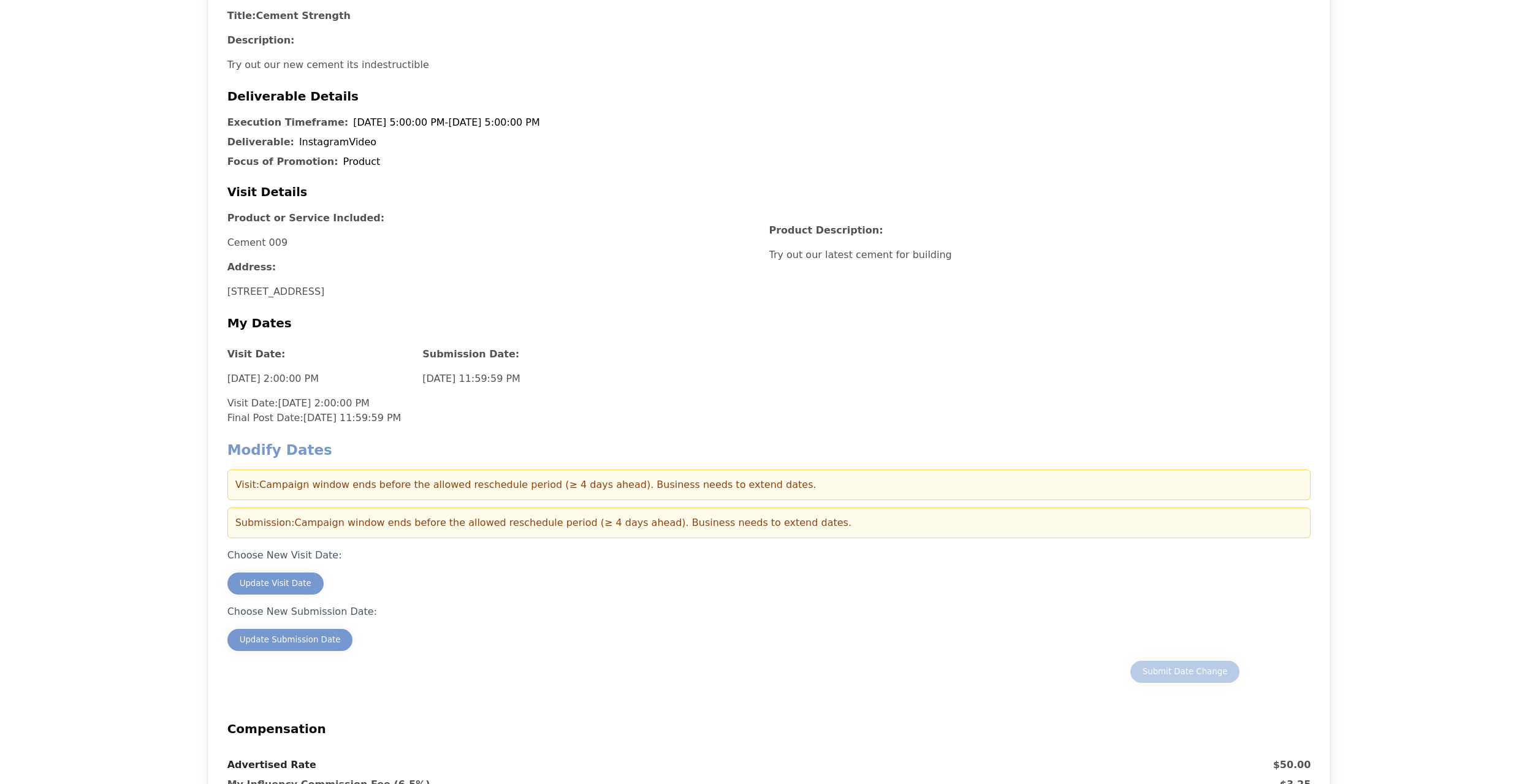
click at [558, 488] on div "Visit: Campaign window ends before the allowed reschedule period (≥ 4 days ahea…" at bounding box center [769, 484] width 1084 height 31
click at [262, 577] on div "Update Visit Date" at bounding box center [275, 583] width 72 height 12
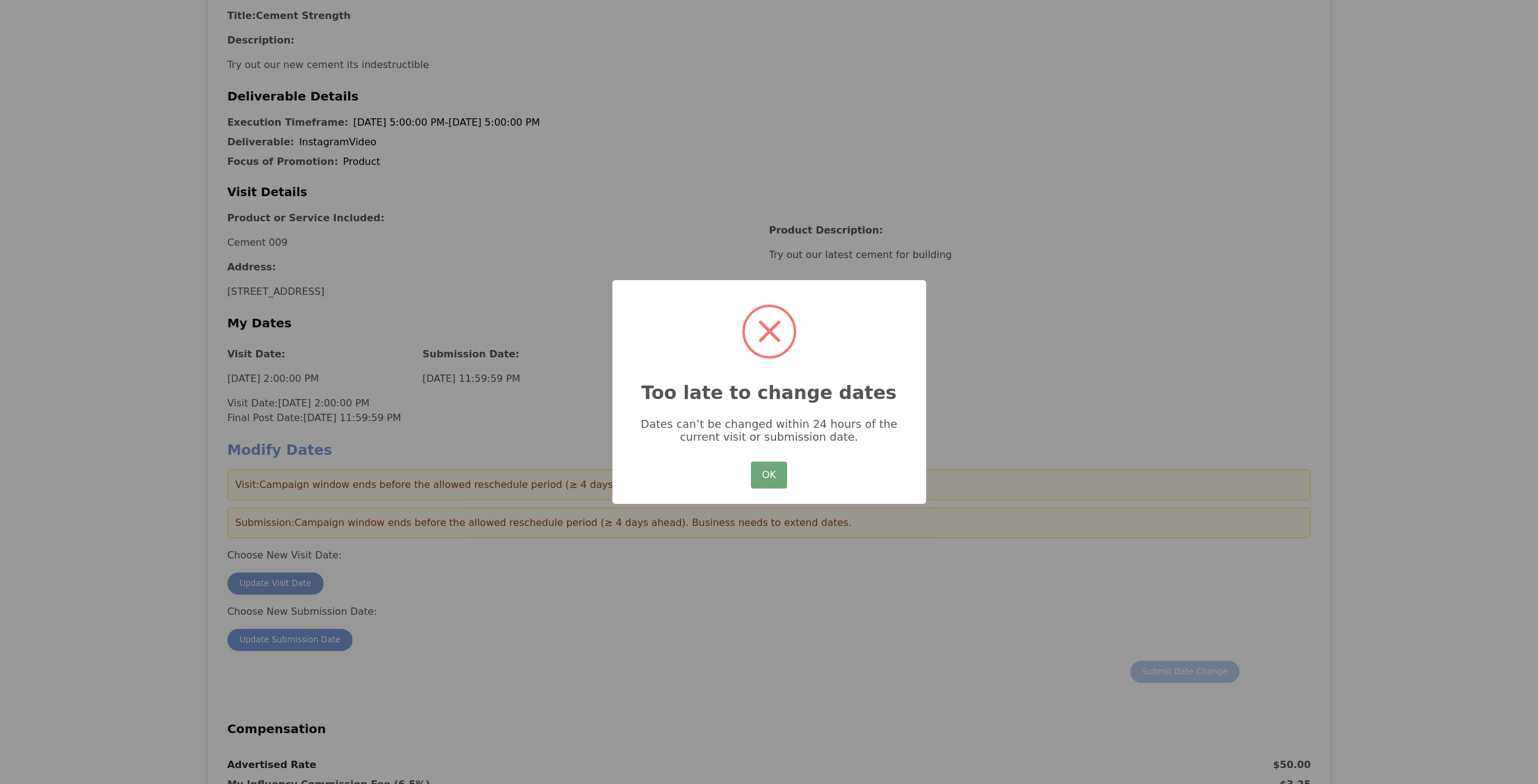
click at [759, 478] on button "OK" at bounding box center [769, 475] width 36 height 27
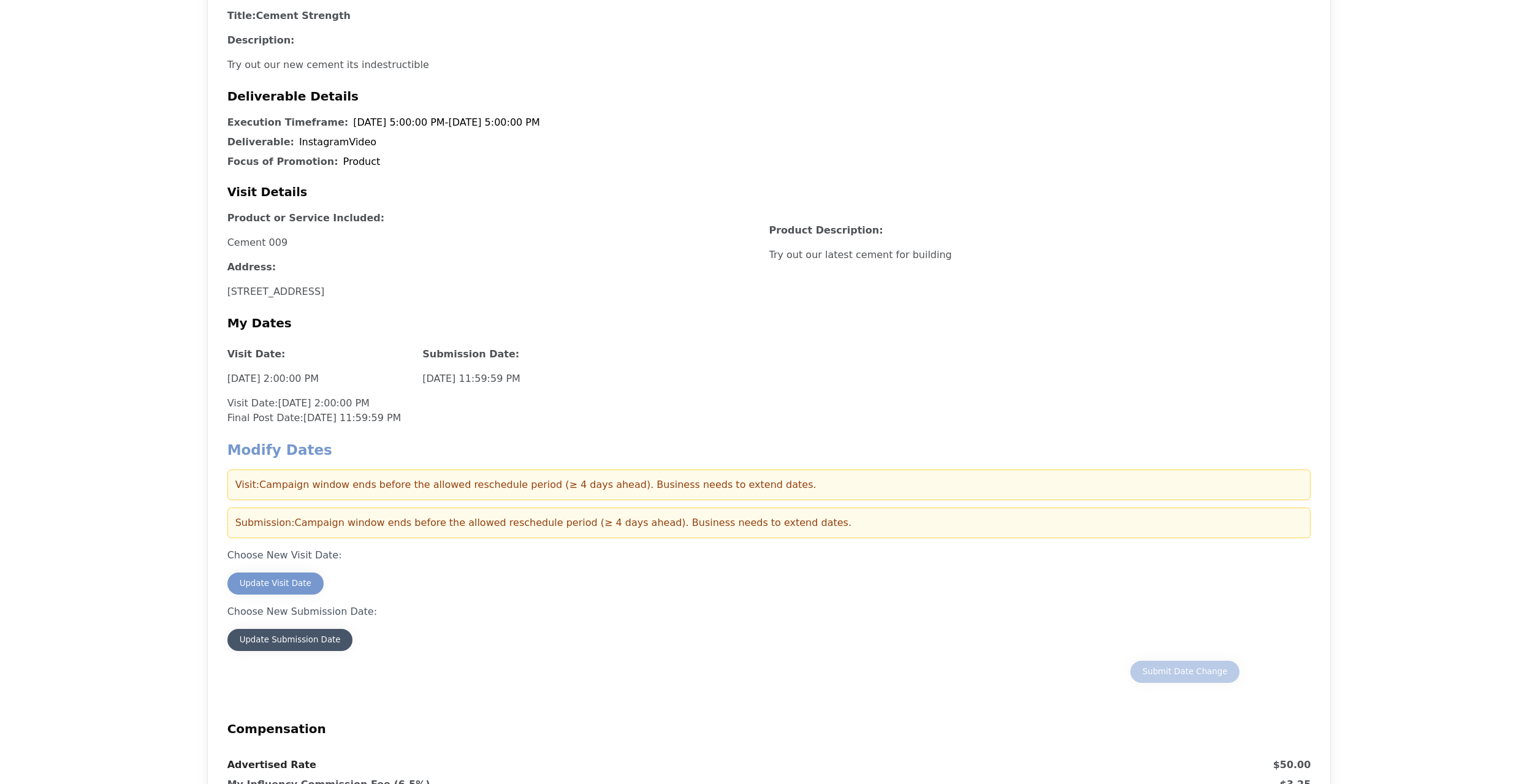
click at [298, 643] on div "Update Submission Date" at bounding box center [290, 640] width 101 height 12
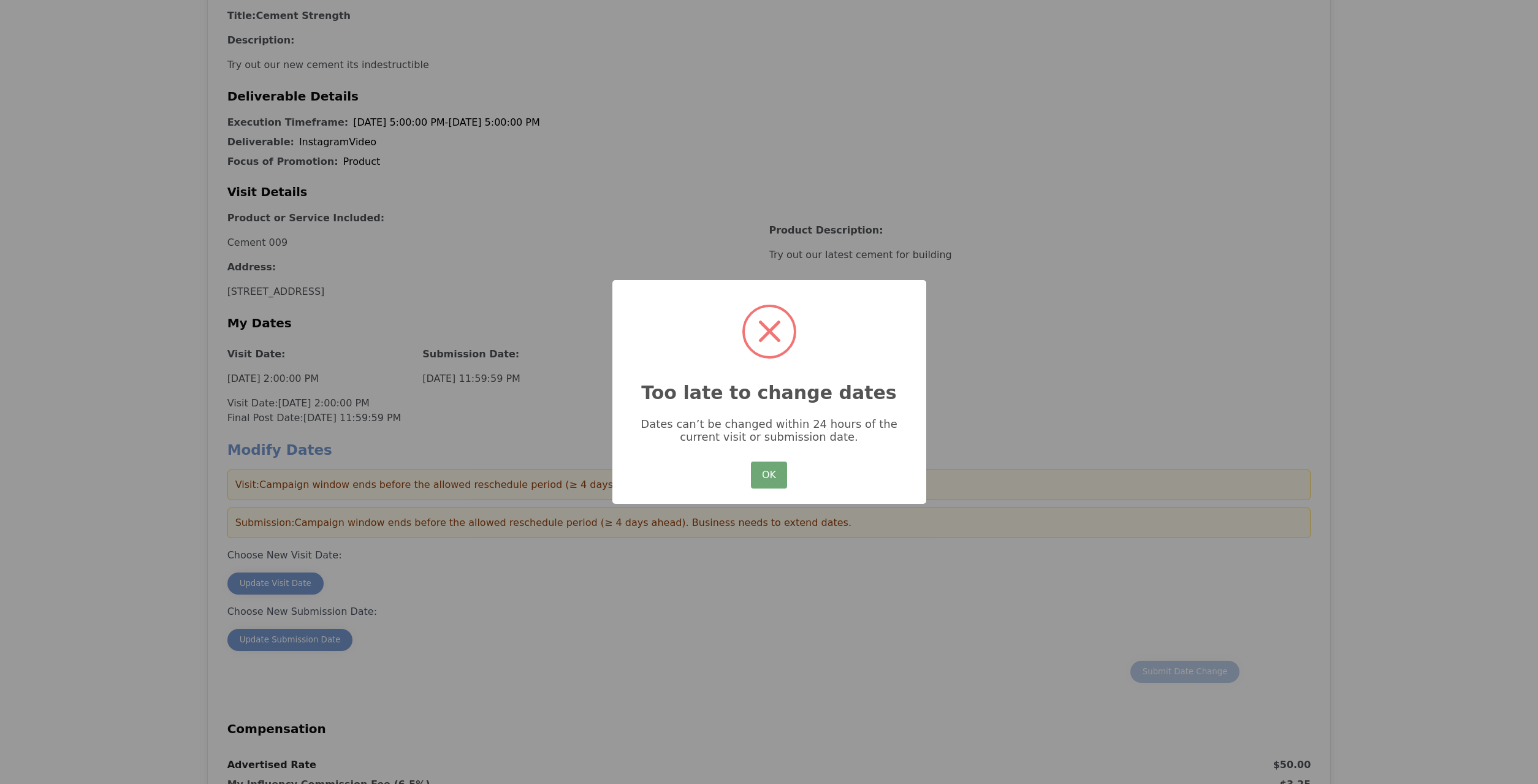
drag, startPoint x: 791, startPoint y: 479, endPoint x: 776, endPoint y: 476, distance: 15.3
click at [791, 479] on div "× Too late to change dates Dates can’t be changed within 24 hours of the curren…" at bounding box center [769, 392] width 314 height 224
click at [770, 476] on button "OK" at bounding box center [769, 475] width 36 height 27
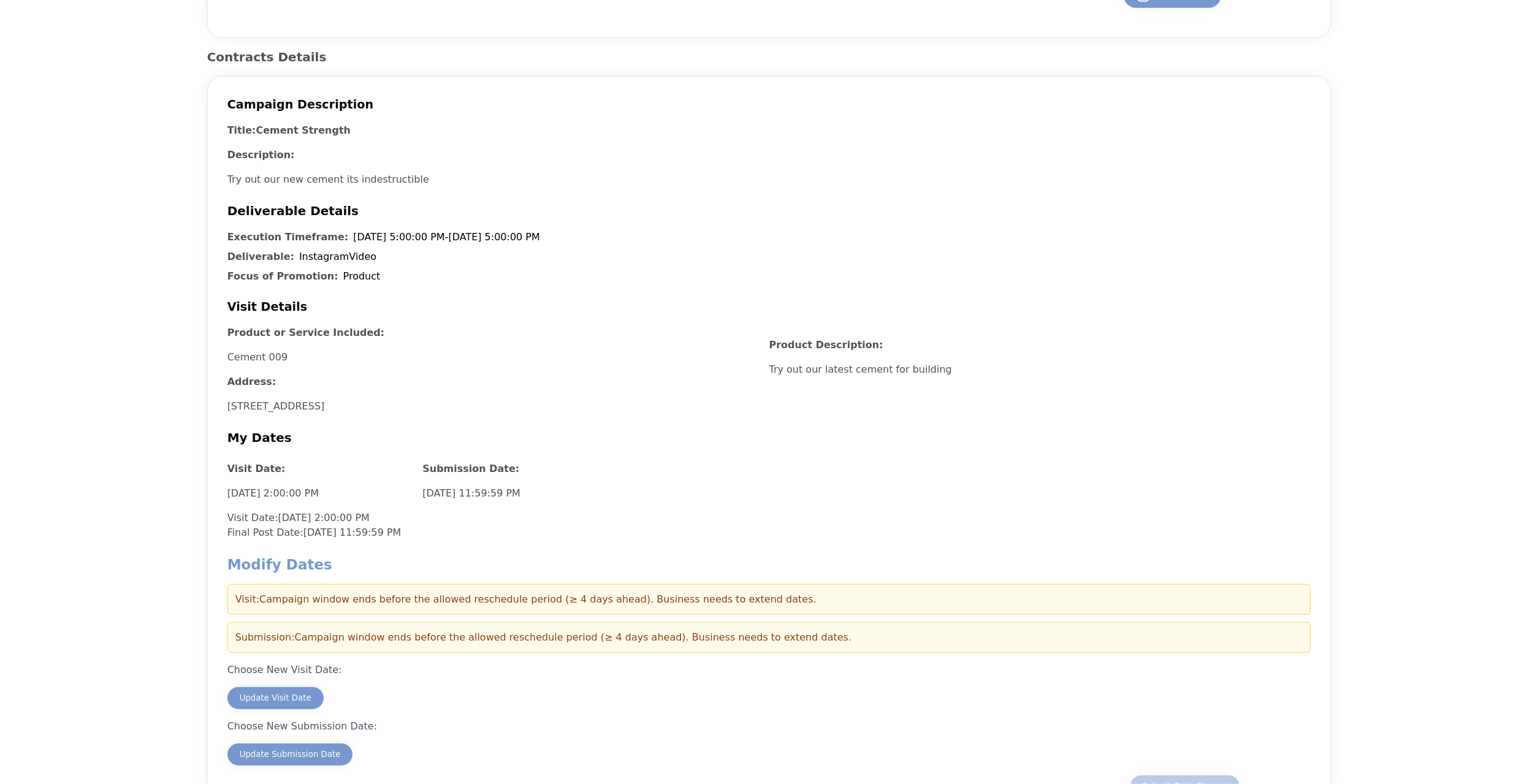
scroll to position [625, 0]
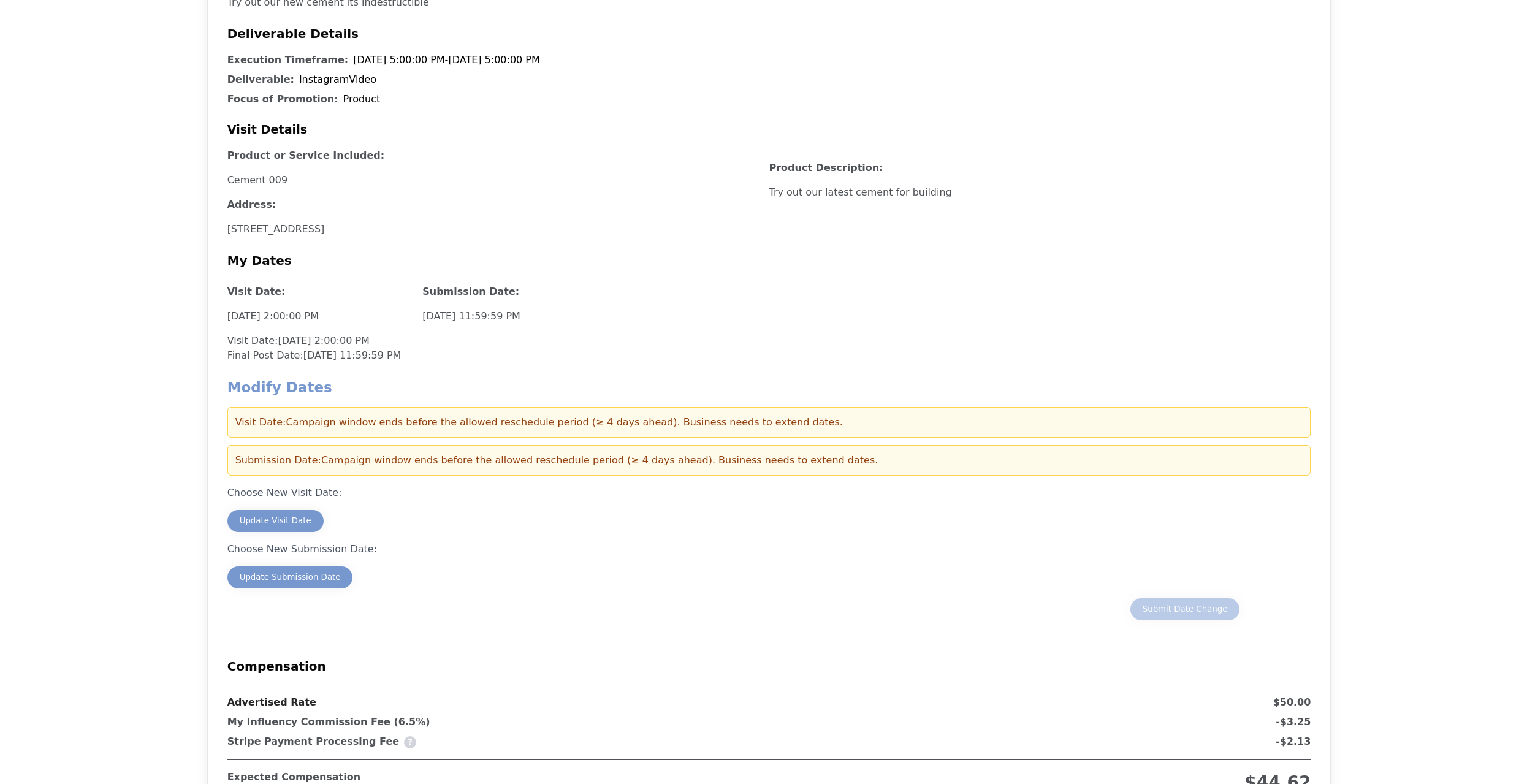
click at [1201, 141] on div "Visit Details Product or Service Included: Cement 009 Address: [GEOGRAPHIC_DATA…" at bounding box center [769, 174] width 1084 height 125
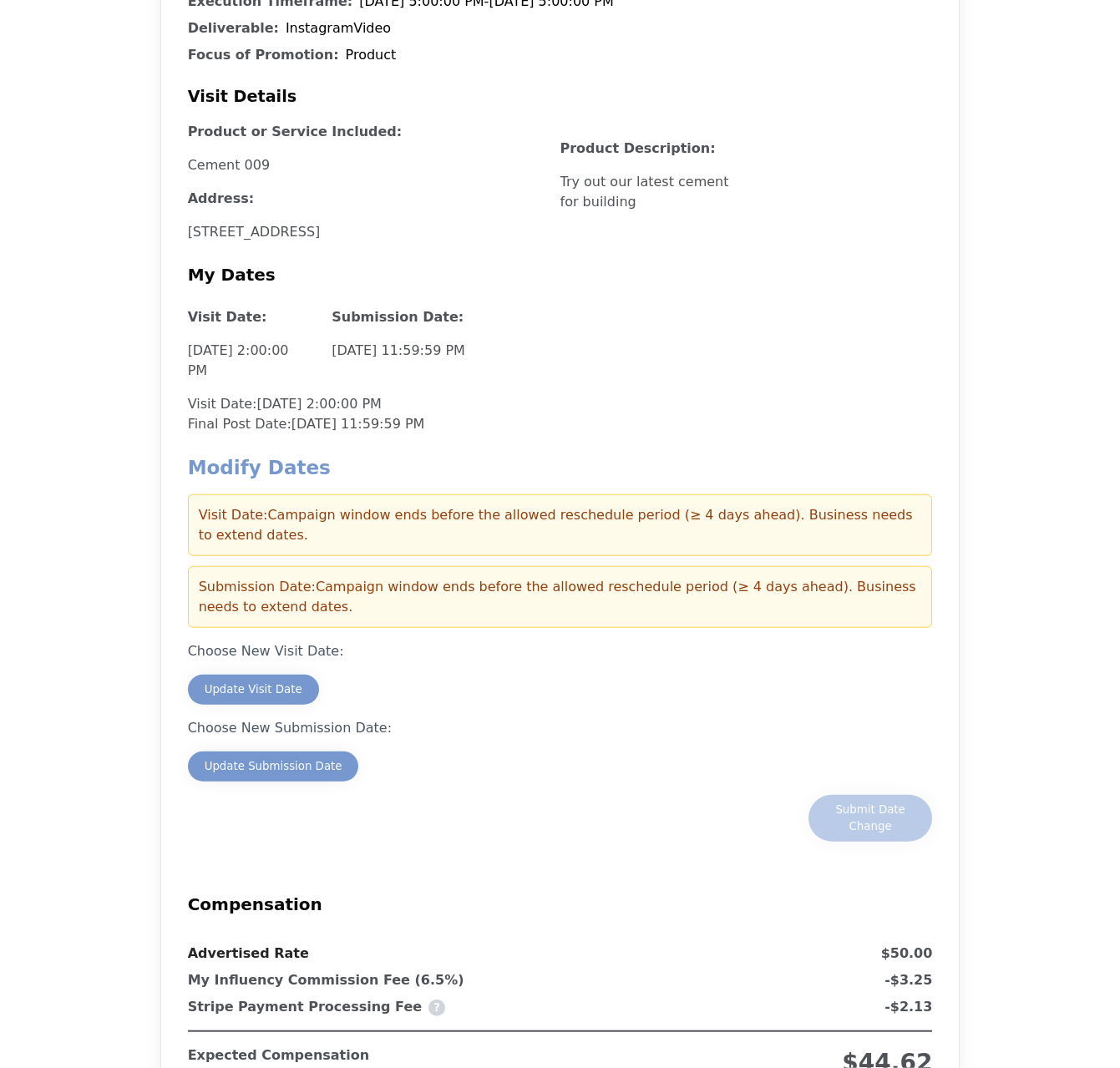
scroll to position [1050, 0]
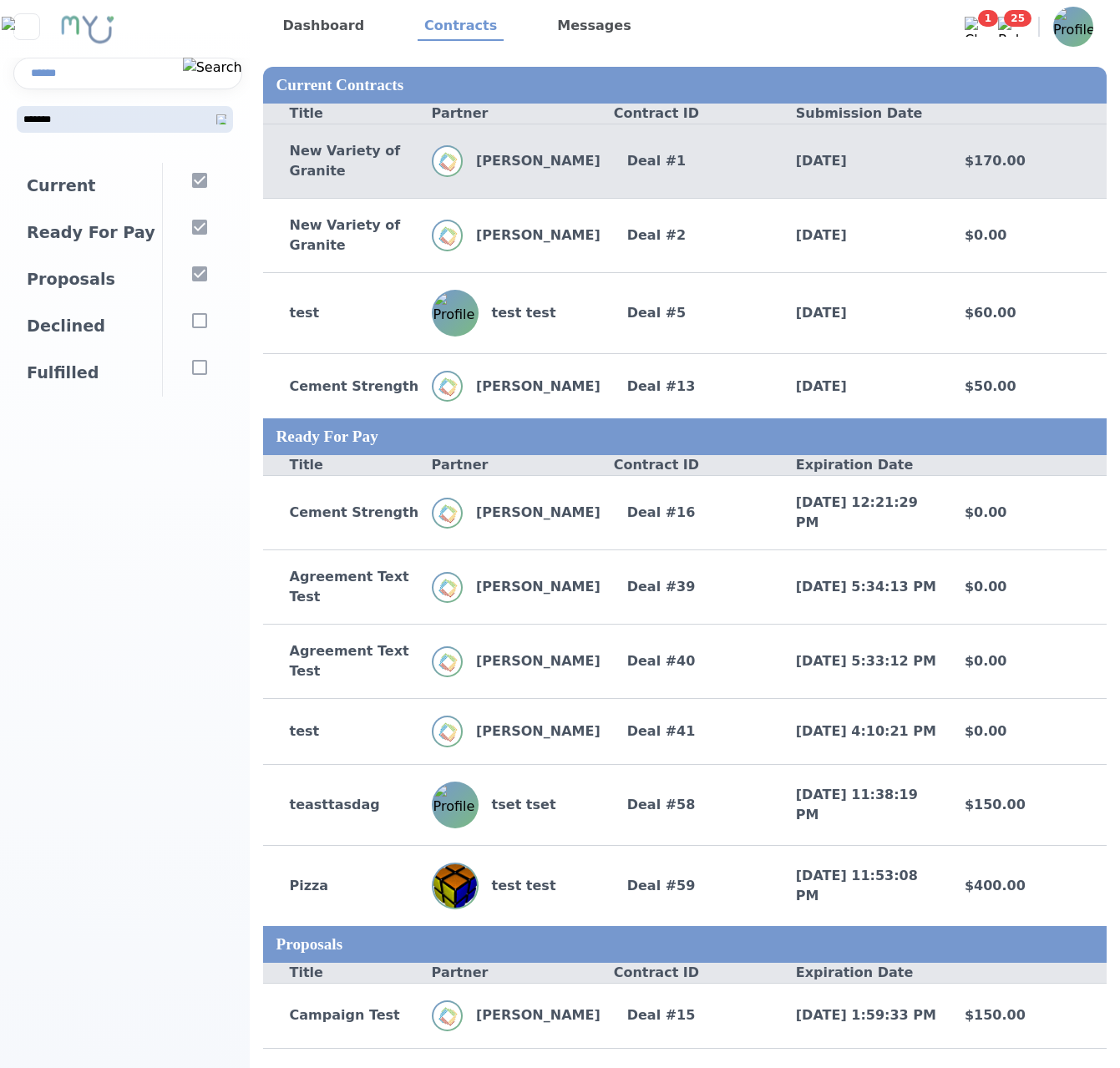
click at [690, 185] on div "New Variety of Granite [PERSON_NAME] Deal # 1 [DATE] $170.00" at bounding box center [685, 161] width 843 height 75
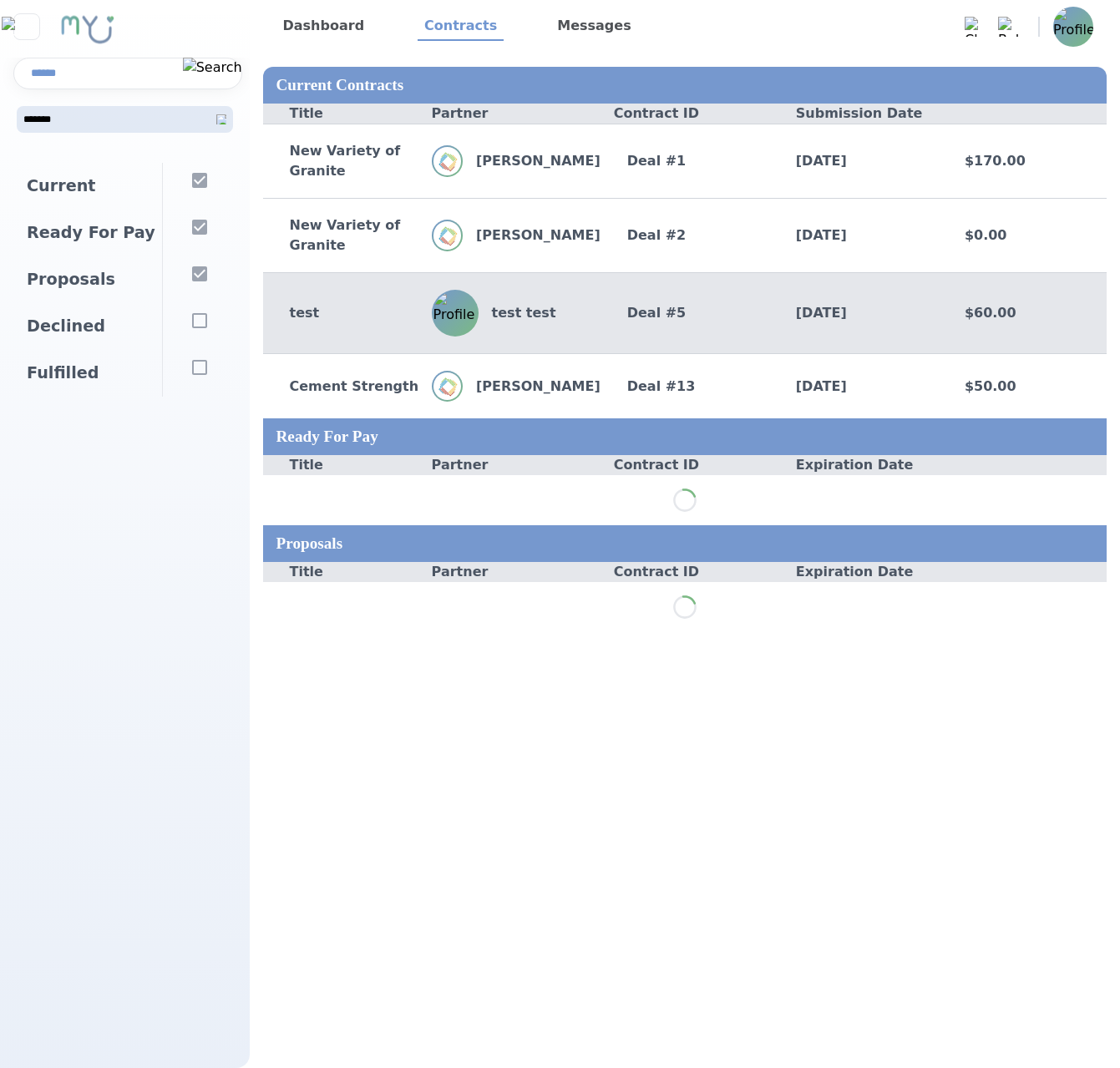
click at [624, 317] on div "Deal # 5" at bounding box center [685, 313] width 169 height 20
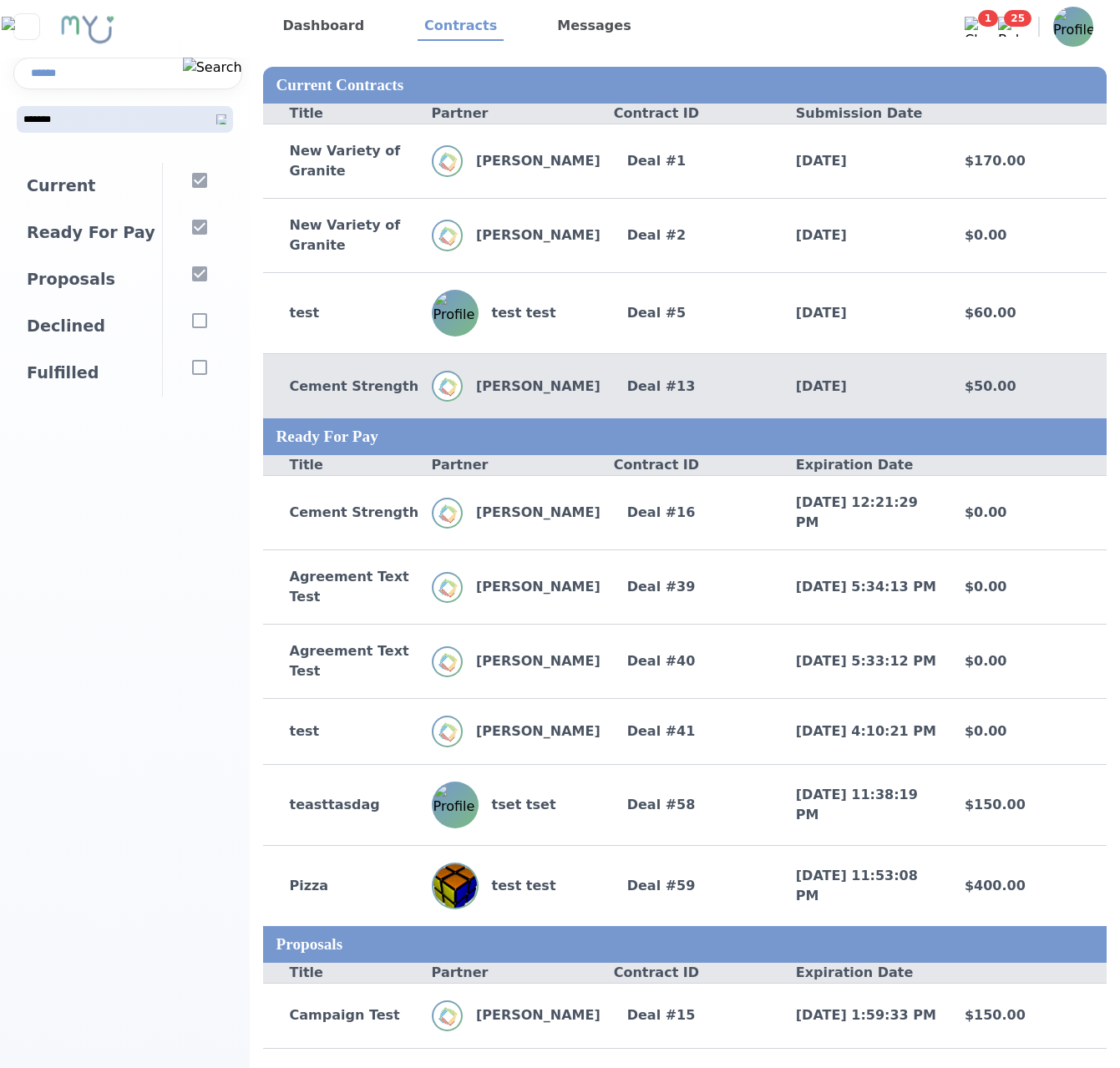
click at [650, 396] on div "Cement Strength [PERSON_NAME] Deal # 13 [DATE] $50.00" at bounding box center [685, 385] width 843 height 65
